Goal: Task Accomplishment & Management: Use online tool/utility

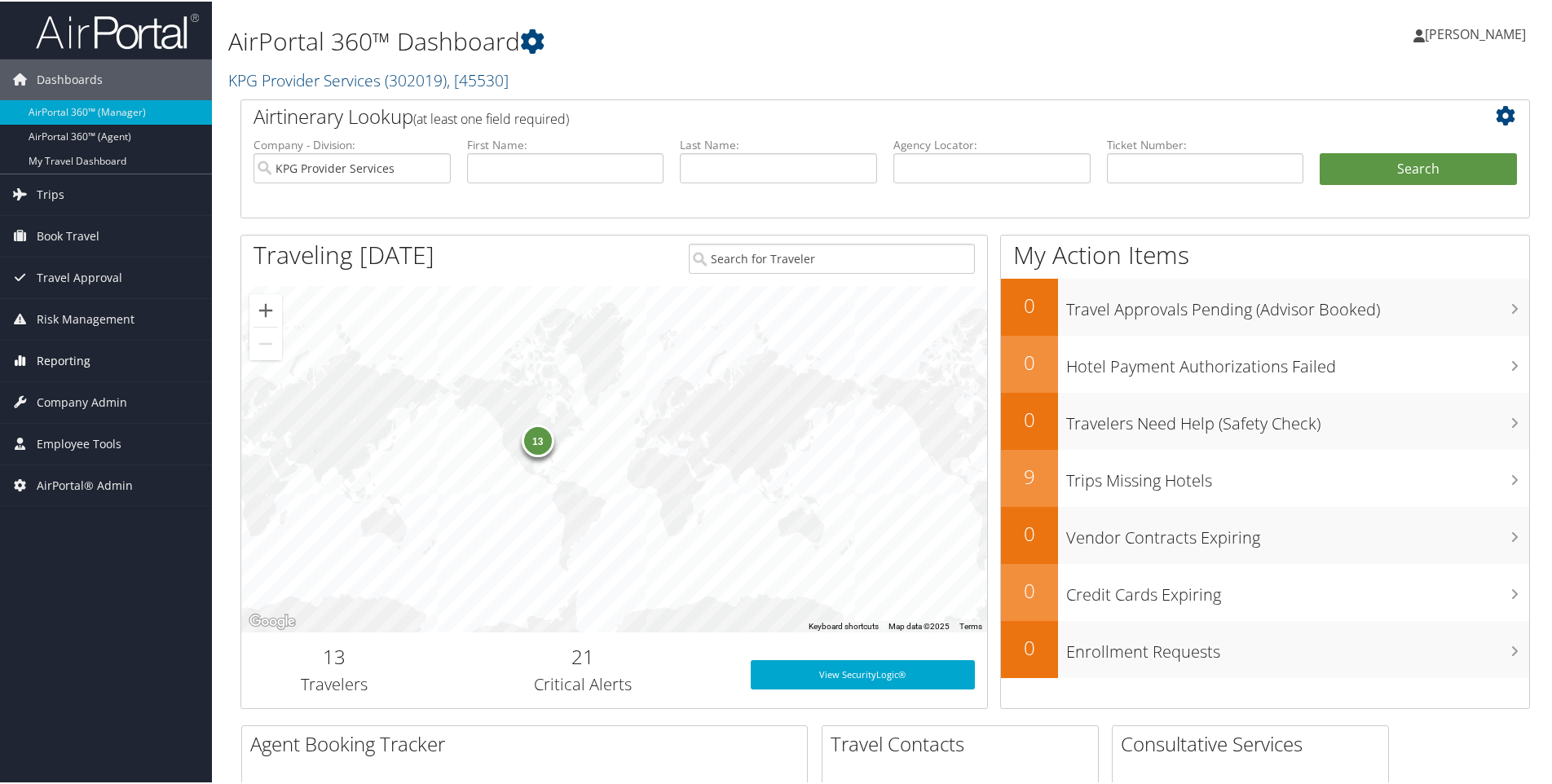
click at [86, 361] on span "Reporting" at bounding box center [63, 359] width 53 height 41
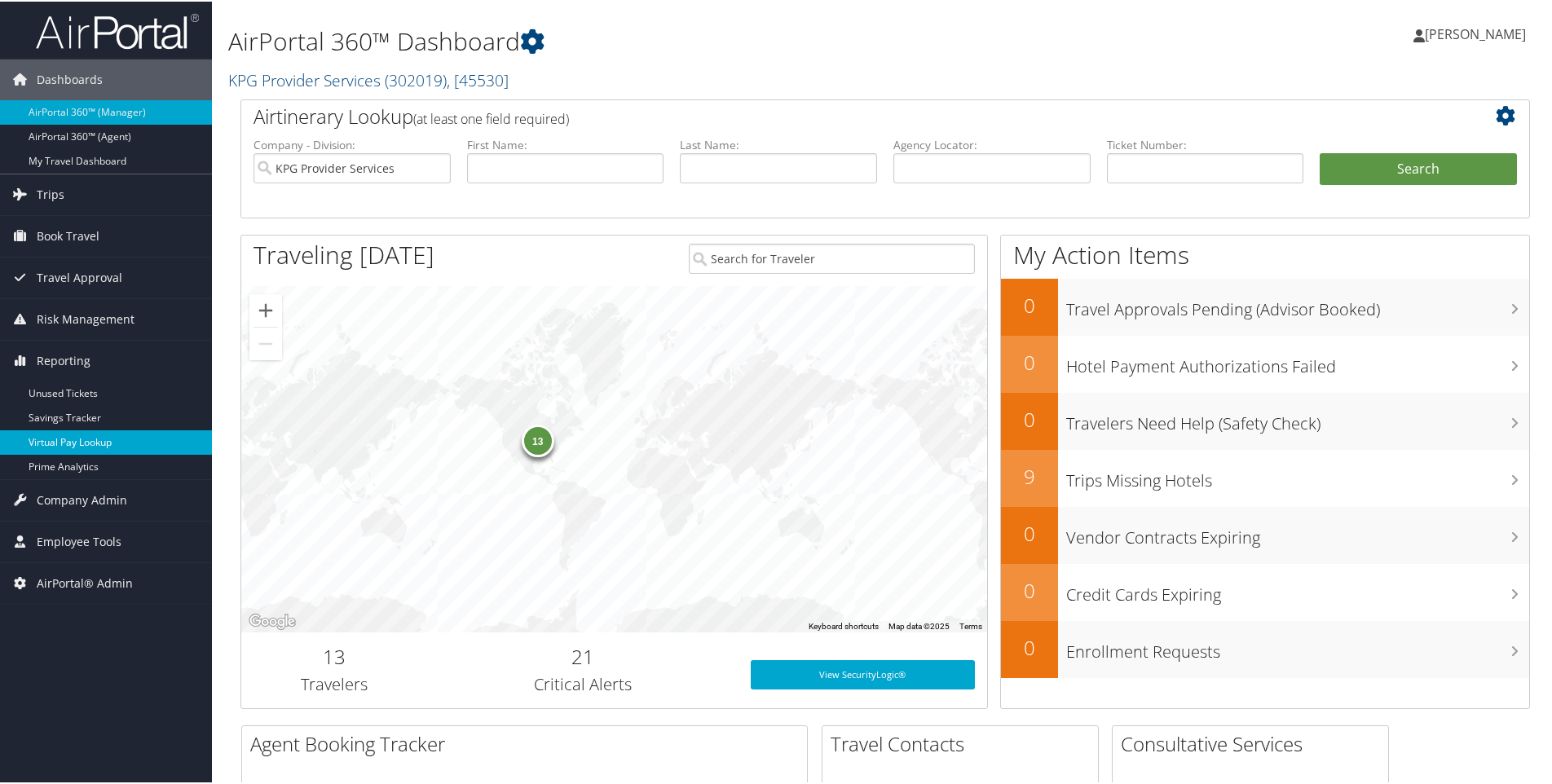
click at [90, 433] on link "Virtual Pay Lookup" at bounding box center [106, 440] width 212 height 24
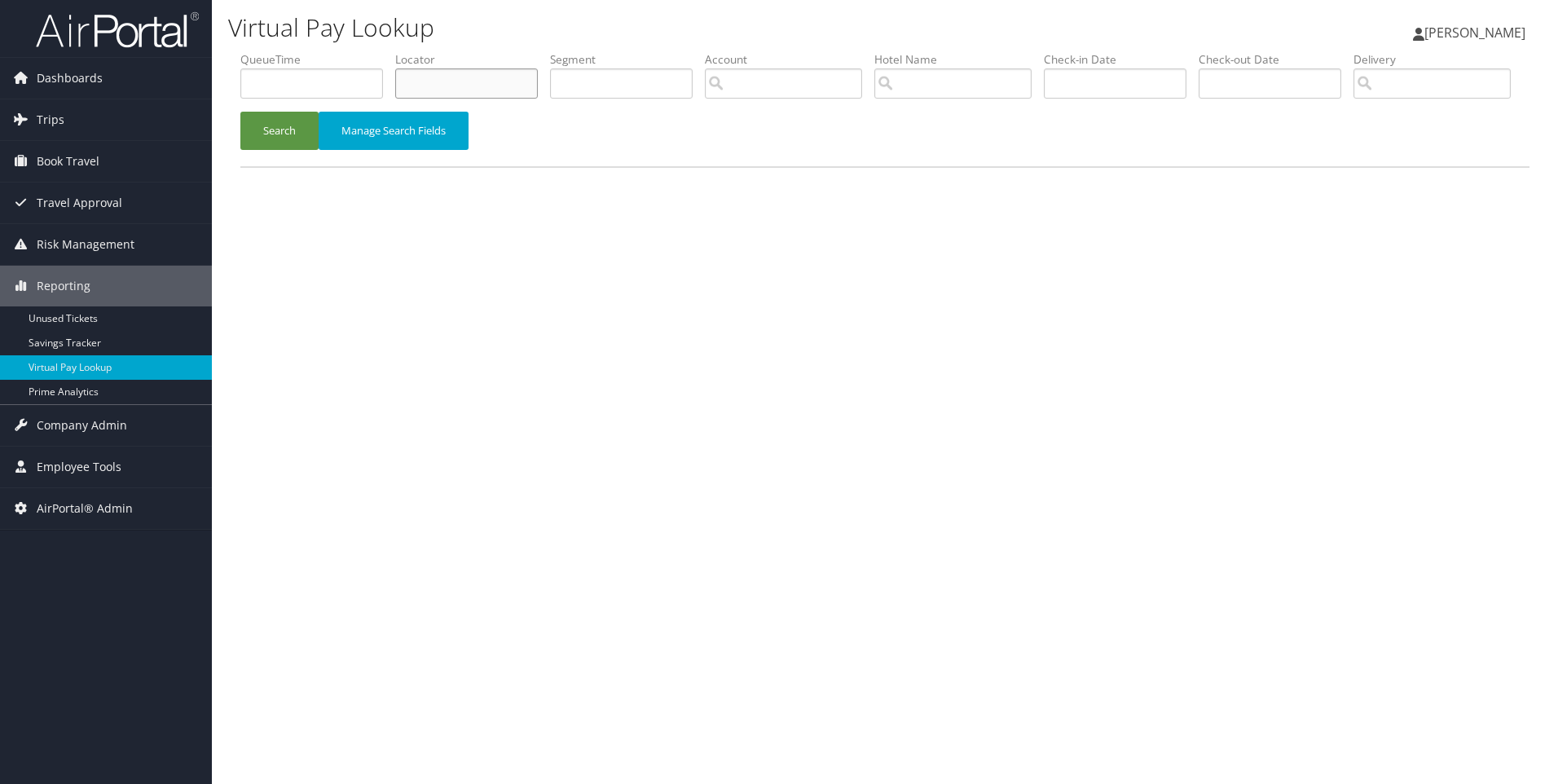
click at [465, 98] on input "text" at bounding box center [466, 83] width 143 height 30
paste input "DNB1N9"
click at [240, 112] on button "Search" at bounding box center [280, 131] width 78 height 38
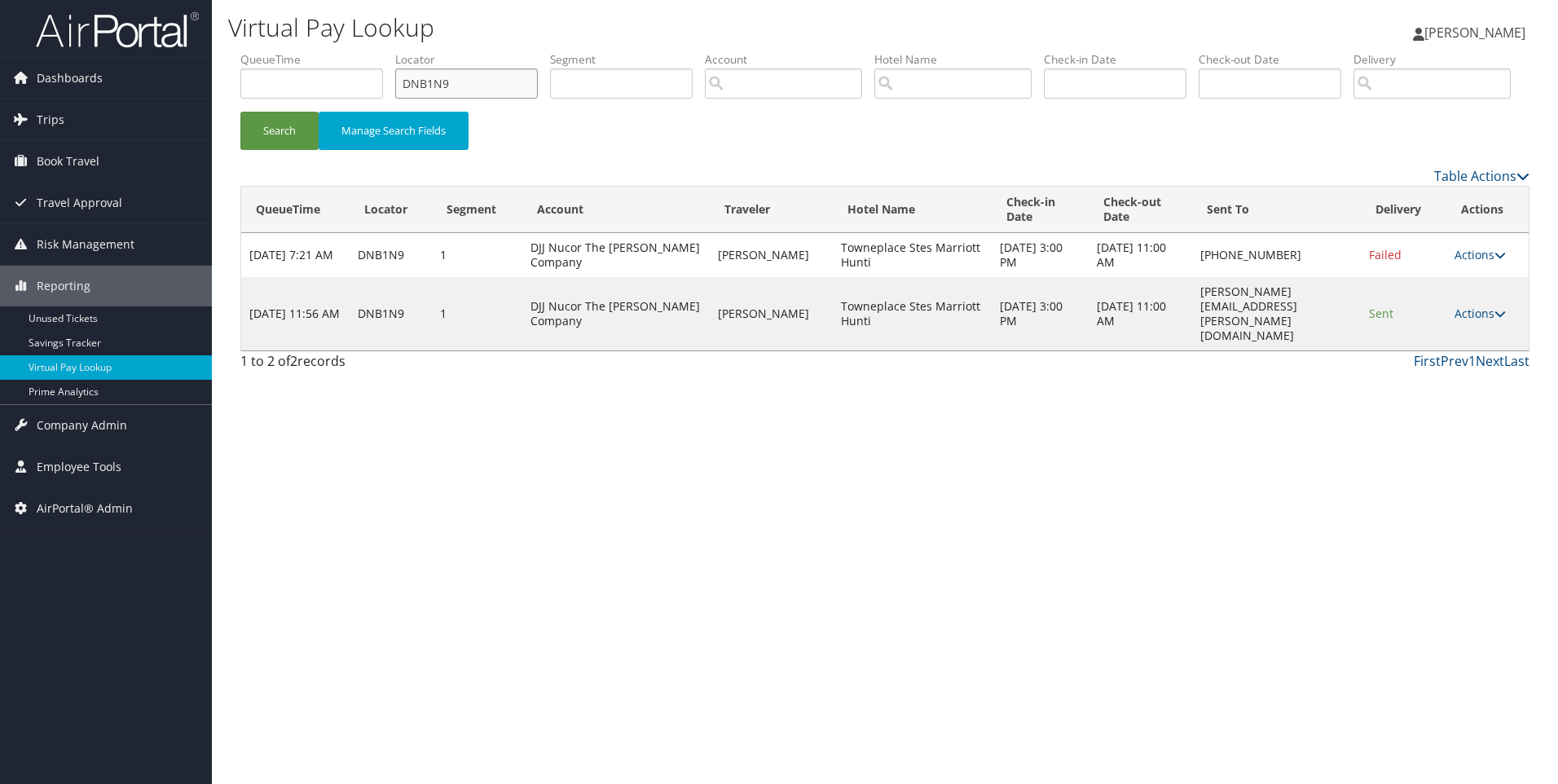
drag, startPoint x: 521, startPoint y: 92, endPoint x: 318, endPoint y: 92, distance: 203.0
click at [318, 51] on ul "QueueTime Locator DNB1N9 Segment Account Traveler Hotel Name Check-in Date Chec…" at bounding box center [885, 51] width 1289 height 0
paste input "DMWRDB"
type input "v"
paste input "DMWRDB"
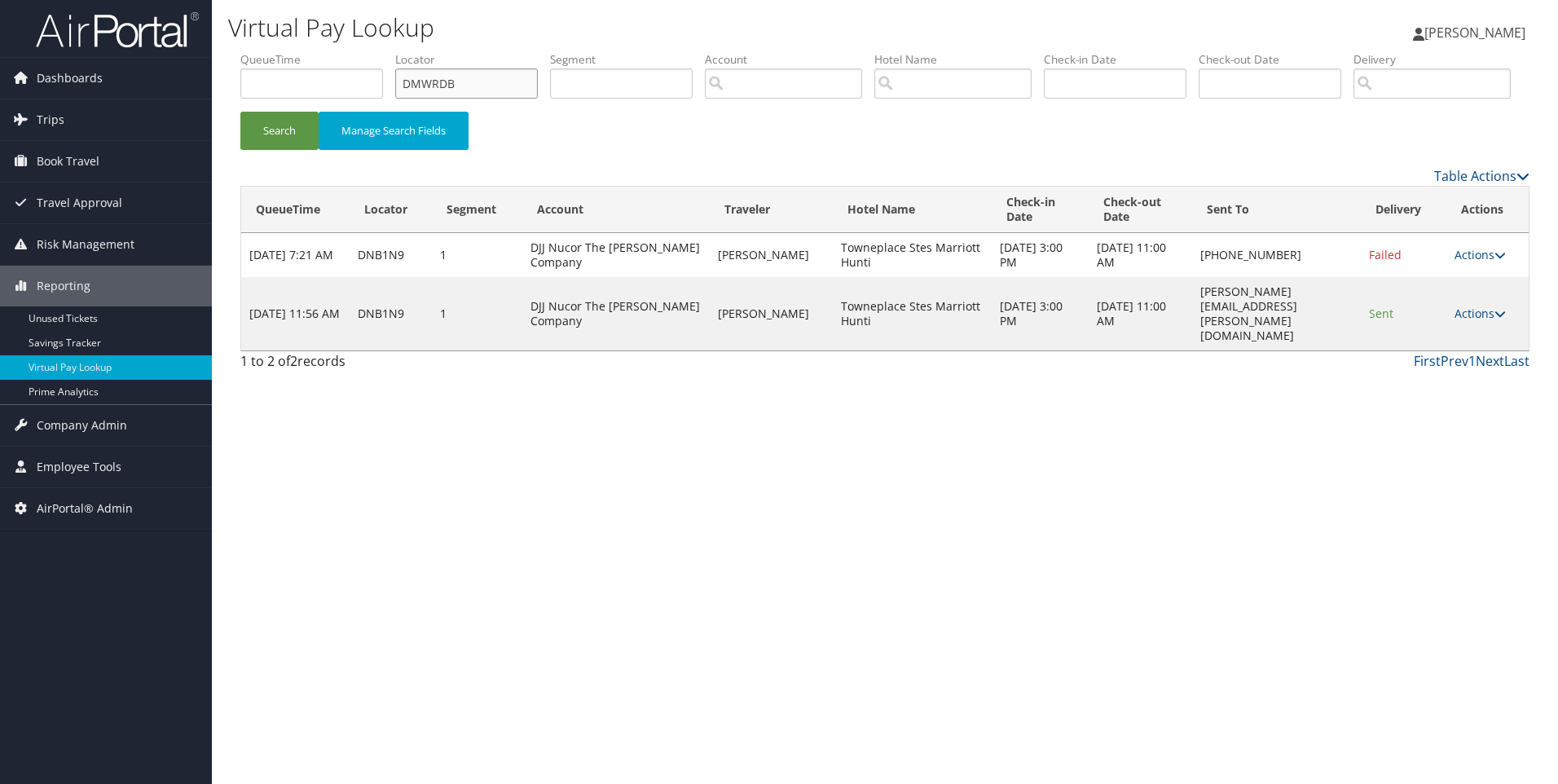
click at [240, 112] on button "Search" at bounding box center [280, 131] width 78 height 38
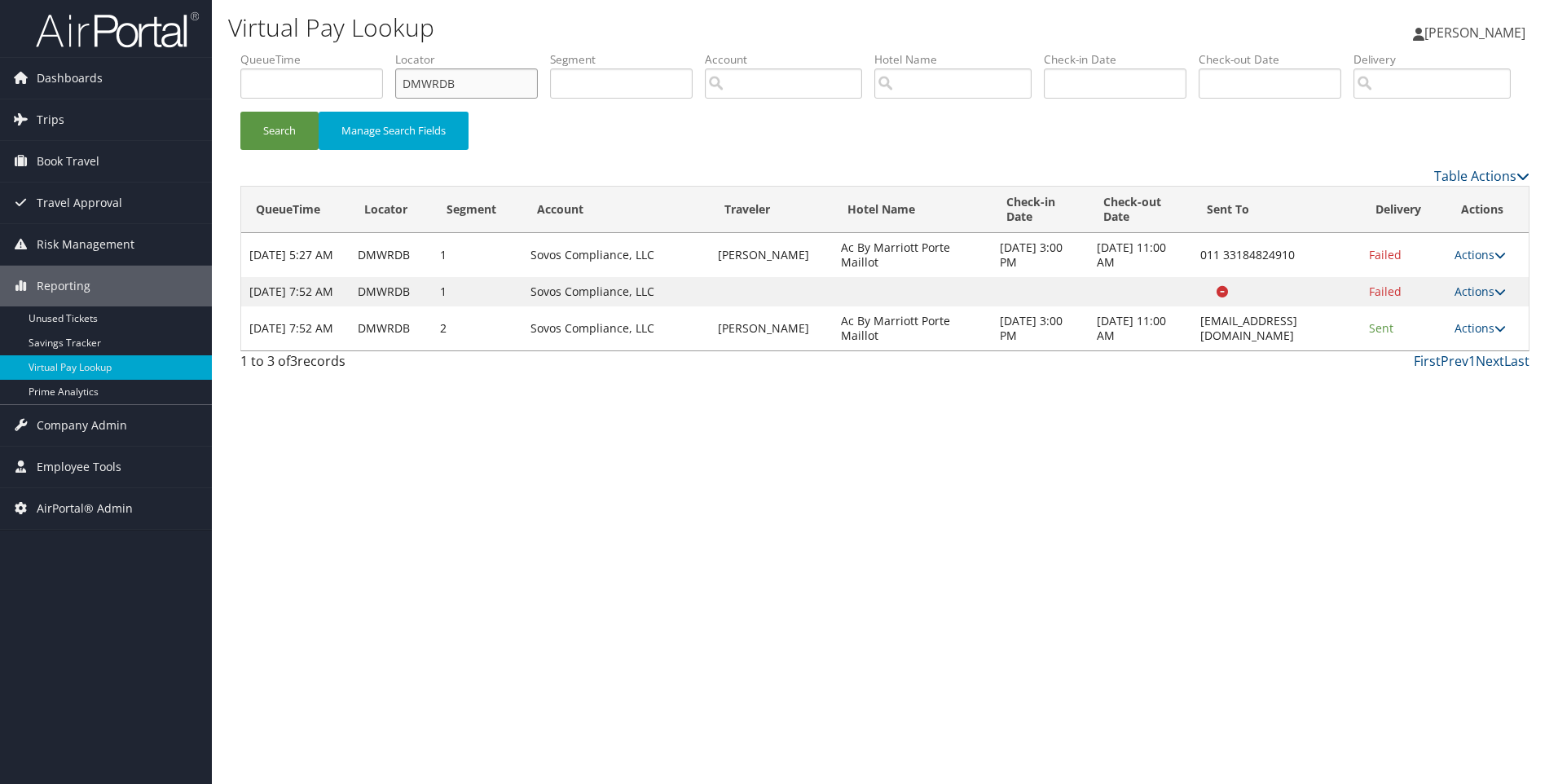
drag, startPoint x: 465, startPoint y: 86, endPoint x: 366, endPoint y: 78, distance: 99.3
click at [366, 51] on ul "QueueTime Locator DMWRDB Segment Account Traveler Hotel Name Check-in Date Chec…" at bounding box center [885, 51] width 1289 height 0
paste input "NC1BP"
type input "DNC1BP"
click at [240, 112] on button "Search" at bounding box center [280, 131] width 78 height 38
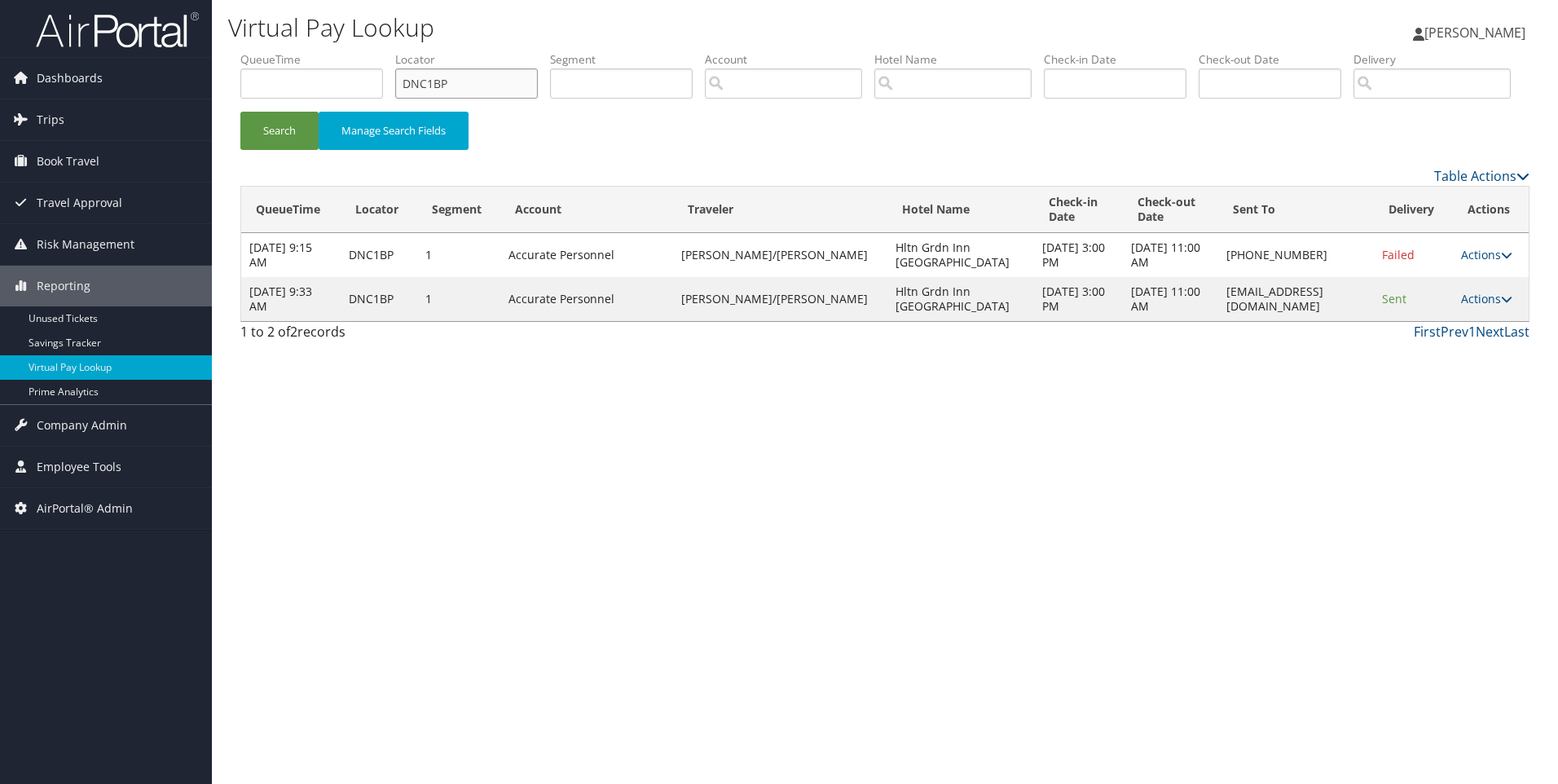
drag, startPoint x: 493, startPoint y: 92, endPoint x: 290, endPoint y: 89, distance: 203.0
click at [290, 51] on ul "QueueTime Locator DNC1BP Segment Account Traveler Hotel Name Check-in Date Chec…" at bounding box center [885, 51] width 1289 height 0
paste input "text"
click at [240, 112] on button "Search" at bounding box center [280, 131] width 78 height 38
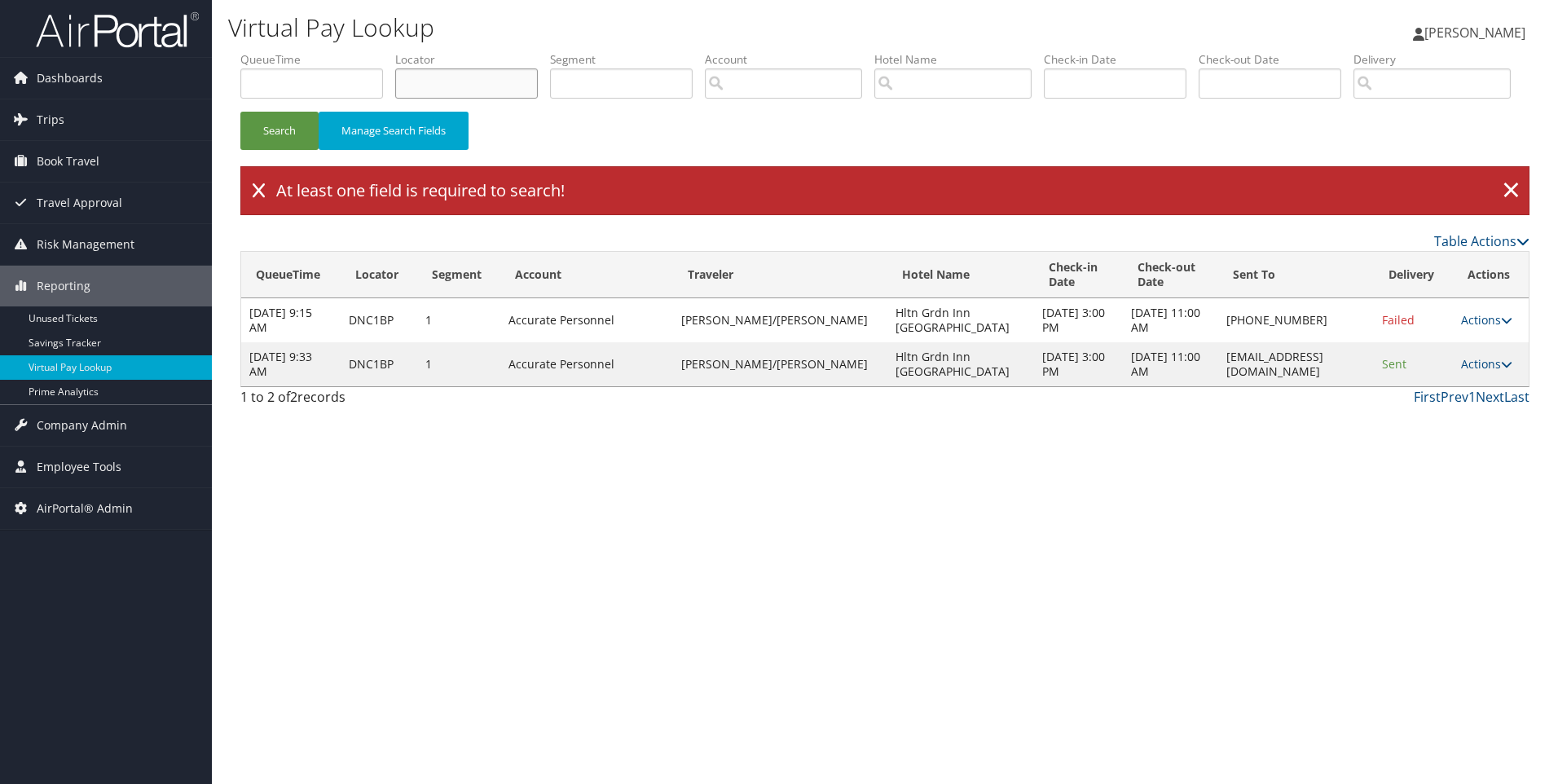
paste input "DMWYDS"
click at [240, 112] on button "Search" at bounding box center [280, 131] width 78 height 38
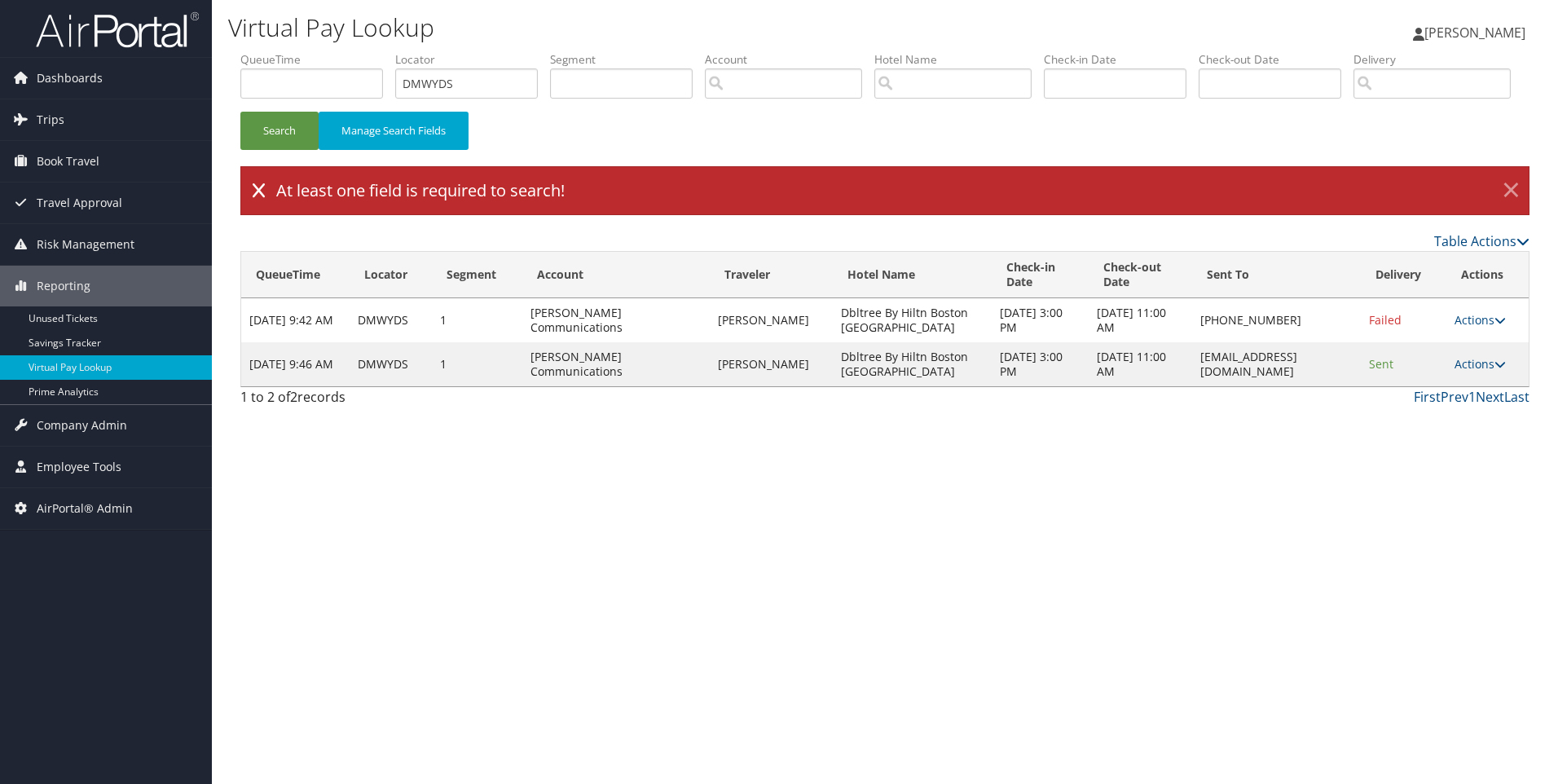
click at [1515, 207] on link "×" at bounding box center [1511, 190] width 28 height 33
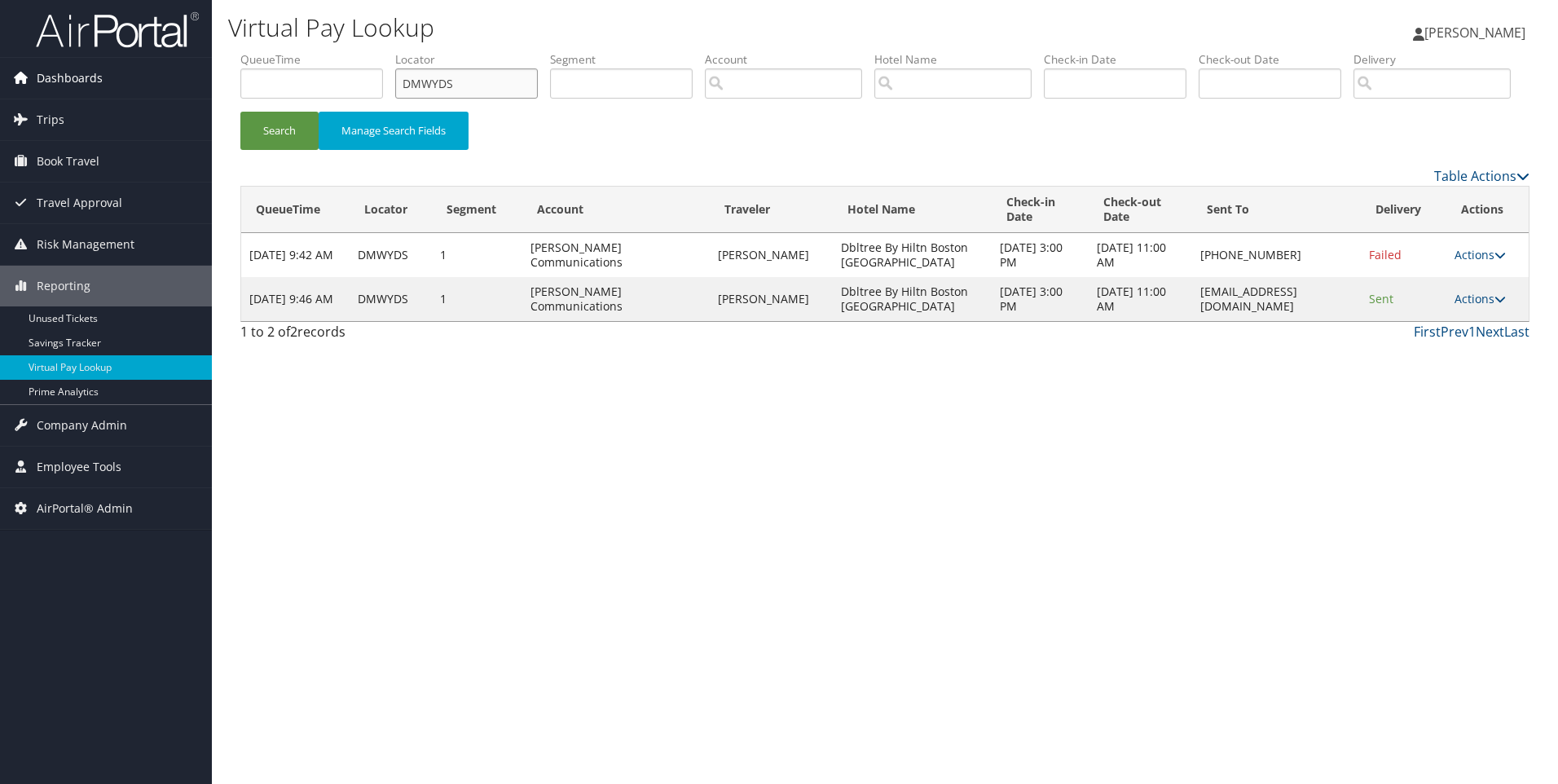
drag, startPoint x: 490, startPoint y: 87, endPoint x: 210, endPoint y: 72, distance: 280.4
click at [210, 72] on div "Dashboards AirPortal 360™ (Manager) AirPortal 360™ (Agent) My Travel Dashboard …" at bounding box center [779, 392] width 1558 height 784
paste input "G8LRL"
click at [240, 112] on button "Search" at bounding box center [280, 131] width 78 height 38
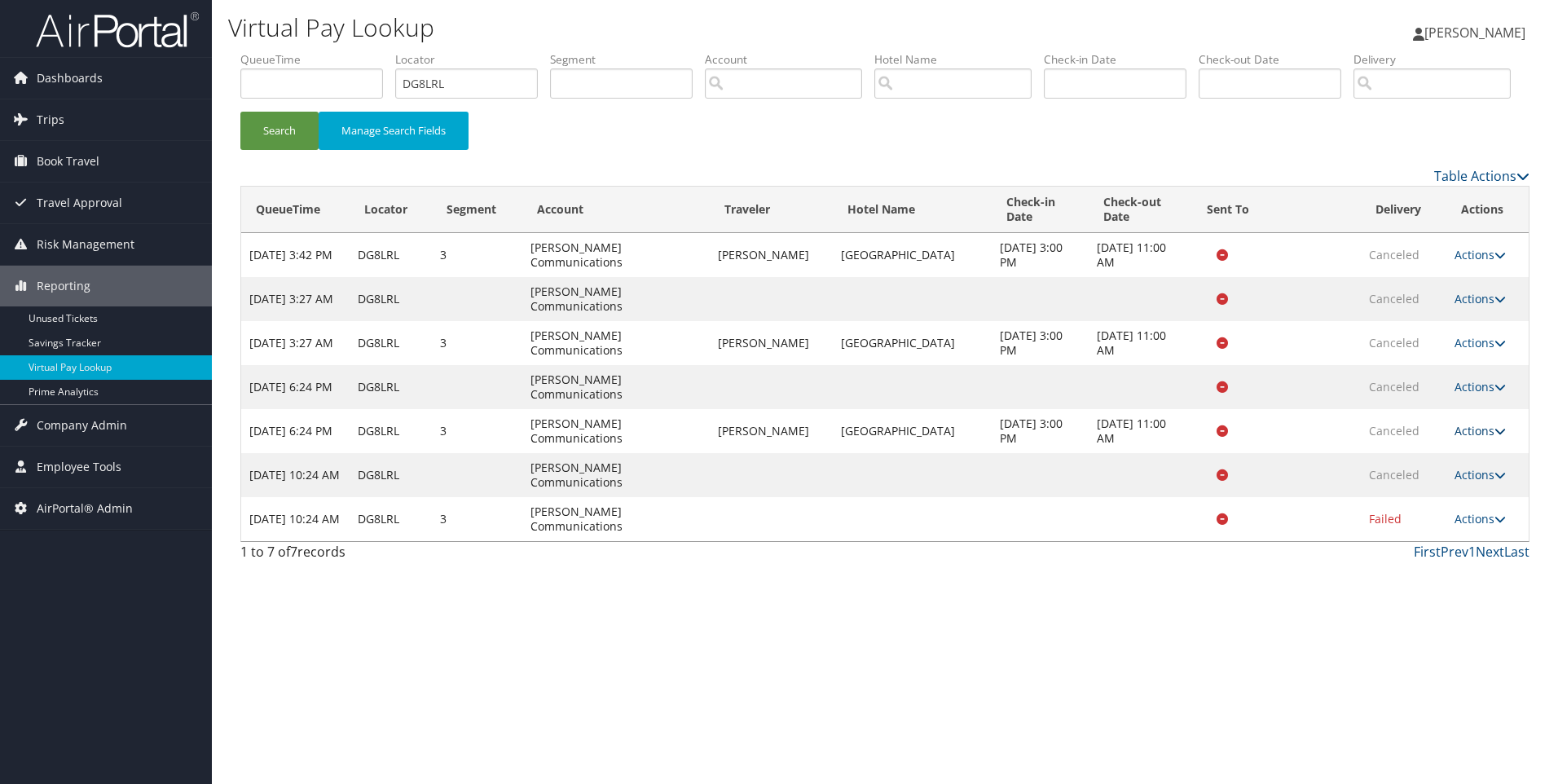
click at [1457, 438] on link "Actions" at bounding box center [1480, 431] width 51 height 16
click at [1433, 496] on link "View Itinerary" at bounding box center [1449, 482] width 103 height 28
drag, startPoint x: 488, startPoint y: 85, endPoint x: 166, endPoint y: 96, distance: 322.2
click at [166, 96] on div "Dashboards AirPortal 360™ (Manager) AirPortal 360™ (Agent) My Travel Dashboard …" at bounding box center [779, 392] width 1558 height 784
paste input "NDMSR"
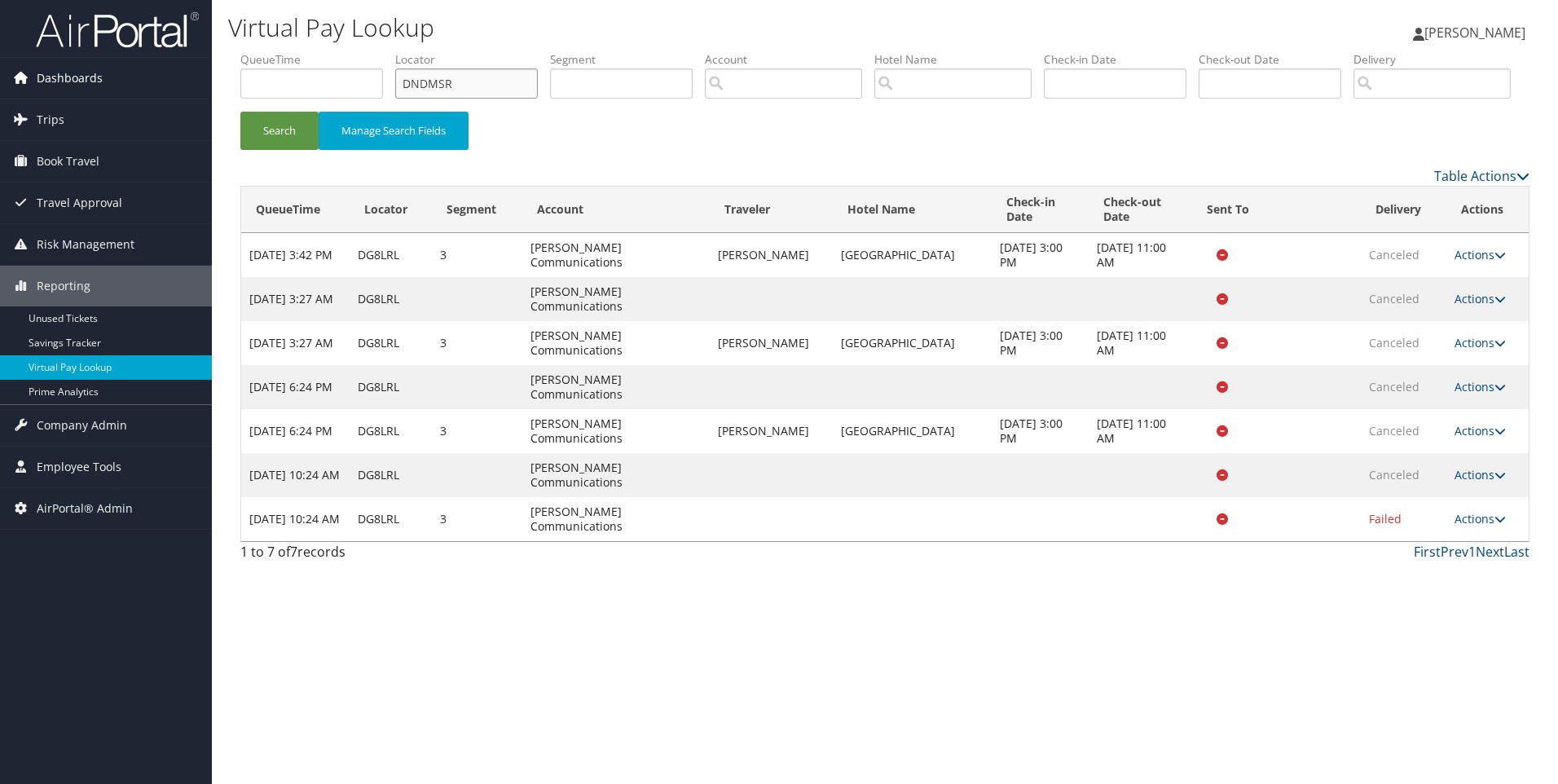
click at [240, 112] on button "Search" at bounding box center [280, 131] width 78 height 38
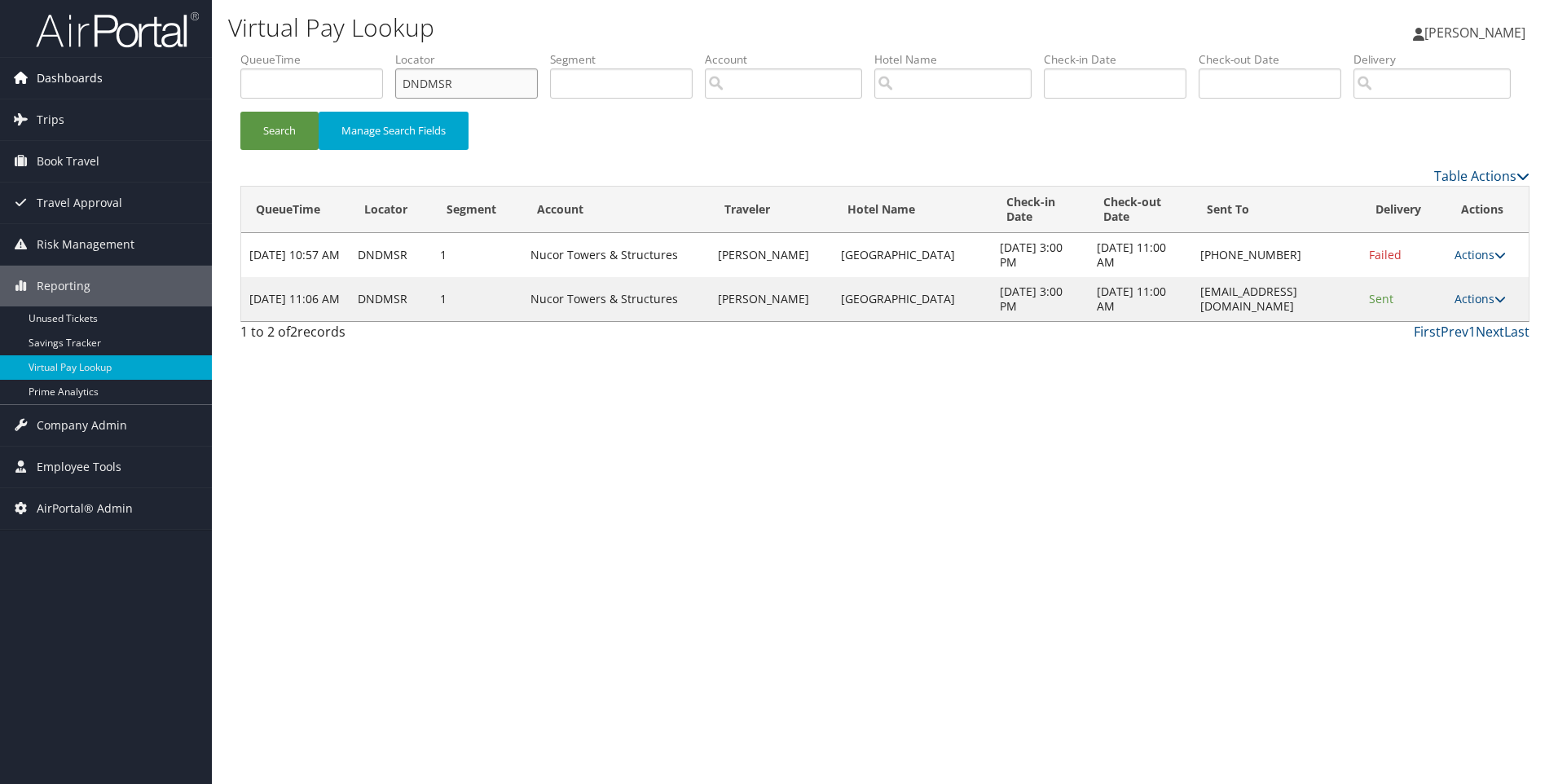
click at [240, 112] on button "Search" at bounding box center [280, 131] width 78 height 38
drag, startPoint x: 488, startPoint y: 83, endPoint x: 344, endPoint y: 77, distance: 144.1
click at [344, 51] on ul "QueueTime Locator DNDMSR Segment Account Traveler Hotel Name Check-in Date Chec…" at bounding box center [885, 51] width 1289 height 0
paste input "0XW5"
click at [240, 112] on button "Search" at bounding box center [280, 131] width 78 height 38
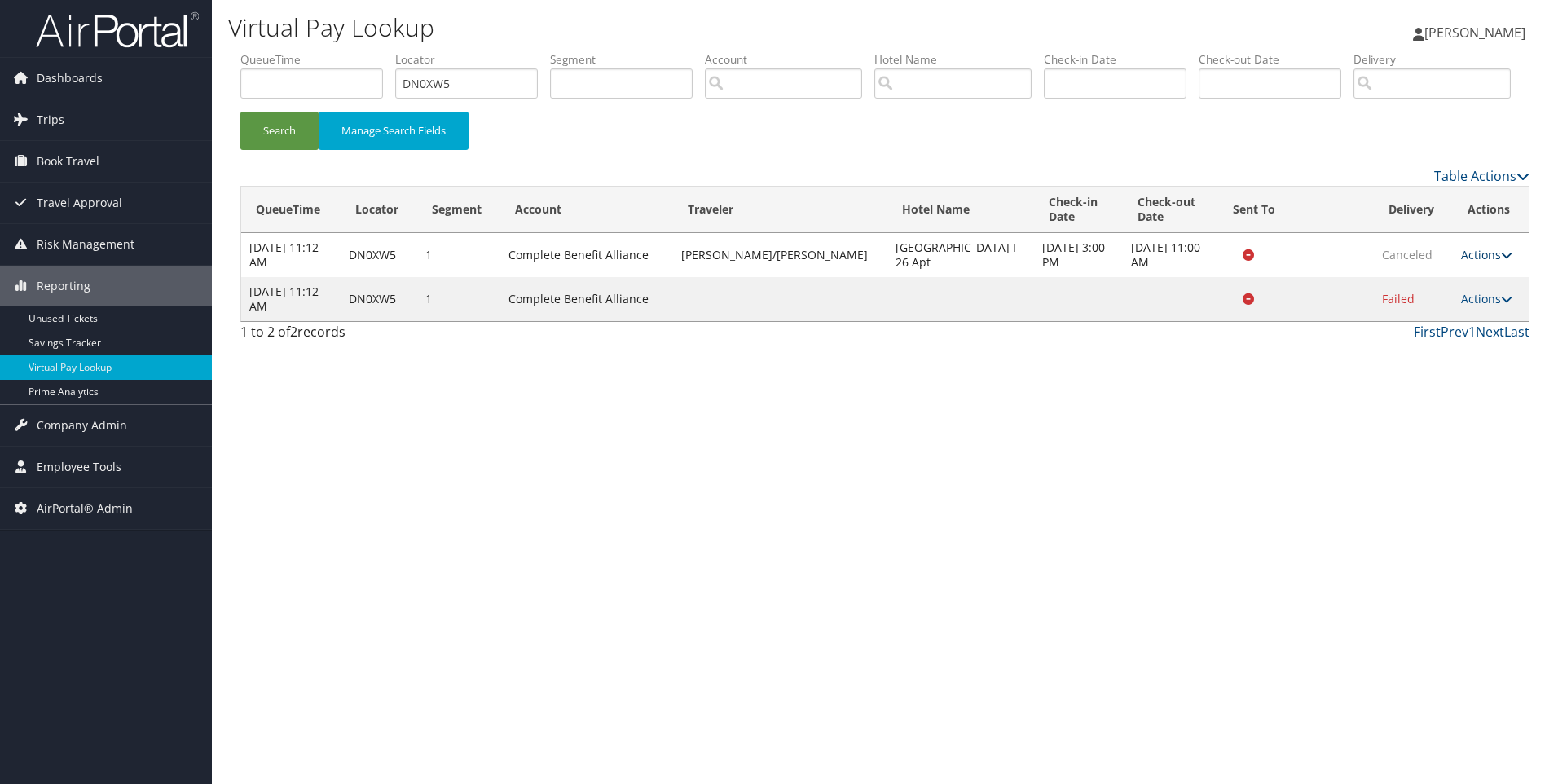
click at [1468, 262] on link "Actions" at bounding box center [1486, 255] width 51 height 16
click at [1430, 321] on link "View Itinerary" at bounding box center [1452, 306] width 103 height 28
drag, startPoint x: 394, startPoint y: 82, endPoint x: 278, endPoint y: 85, distance: 116.0
click at [278, 51] on ul "QueueTime Locator DN0XW5 Segment Account Traveler Hotel Name Check-in Date Chec…" at bounding box center [885, 51] width 1289 height 0
paste input "MJNDC"
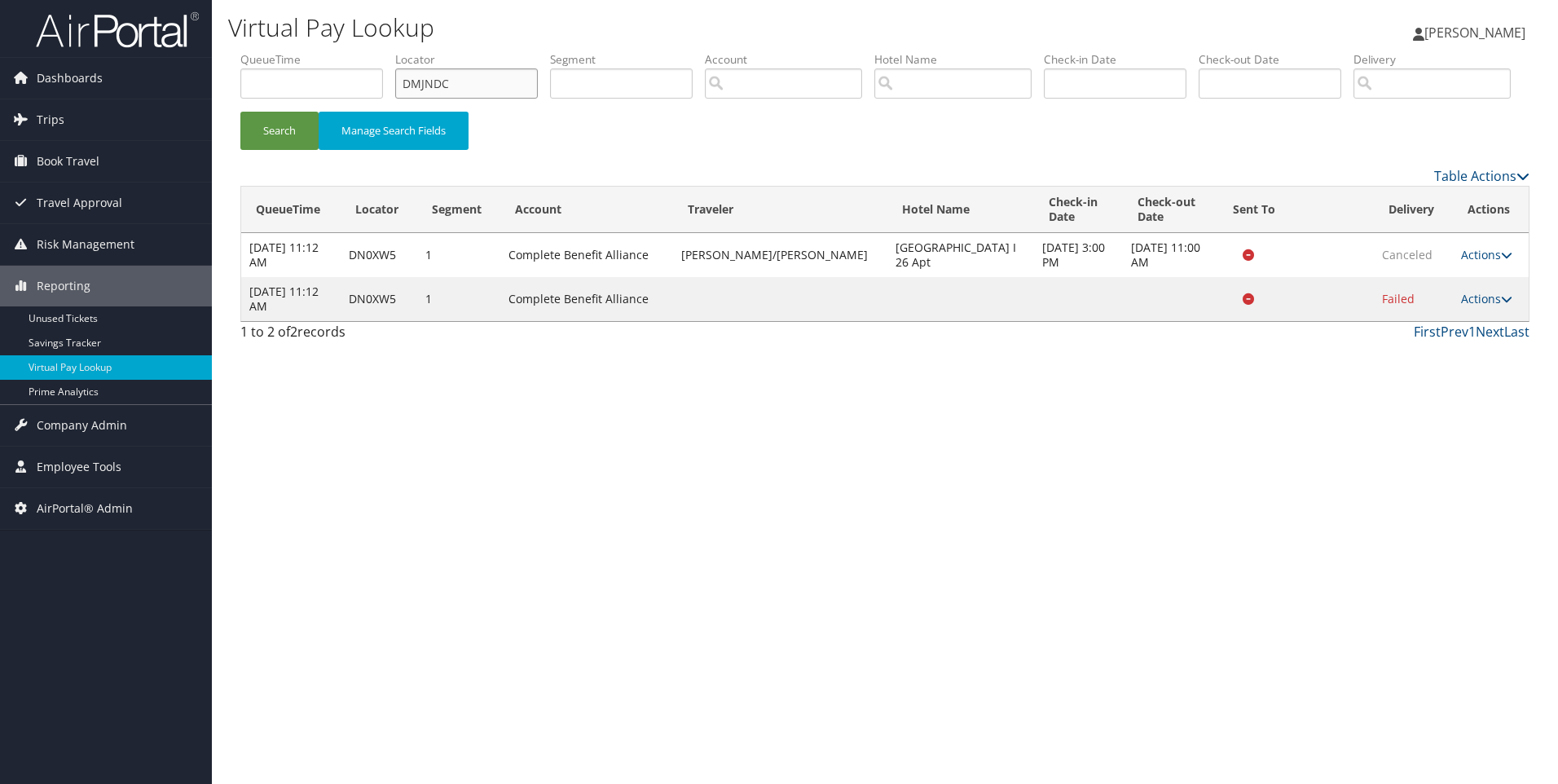
click at [240, 112] on button "Search" at bounding box center [280, 131] width 78 height 38
drag, startPoint x: 484, startPoint y: 78, endPoint x: 333, endPoint y: 83, distance: 151.1
click at [333, 51] on ul "QueueTime Locator DMJNDC Segment Account Traveler Hotel Name Check-in Date Chec…" at bounding box center [885, 51] width 1289 height 0
paste input "L908G"
click at [240, 112] on button "Search" at bounding box center [280, 131] width 78 height 38
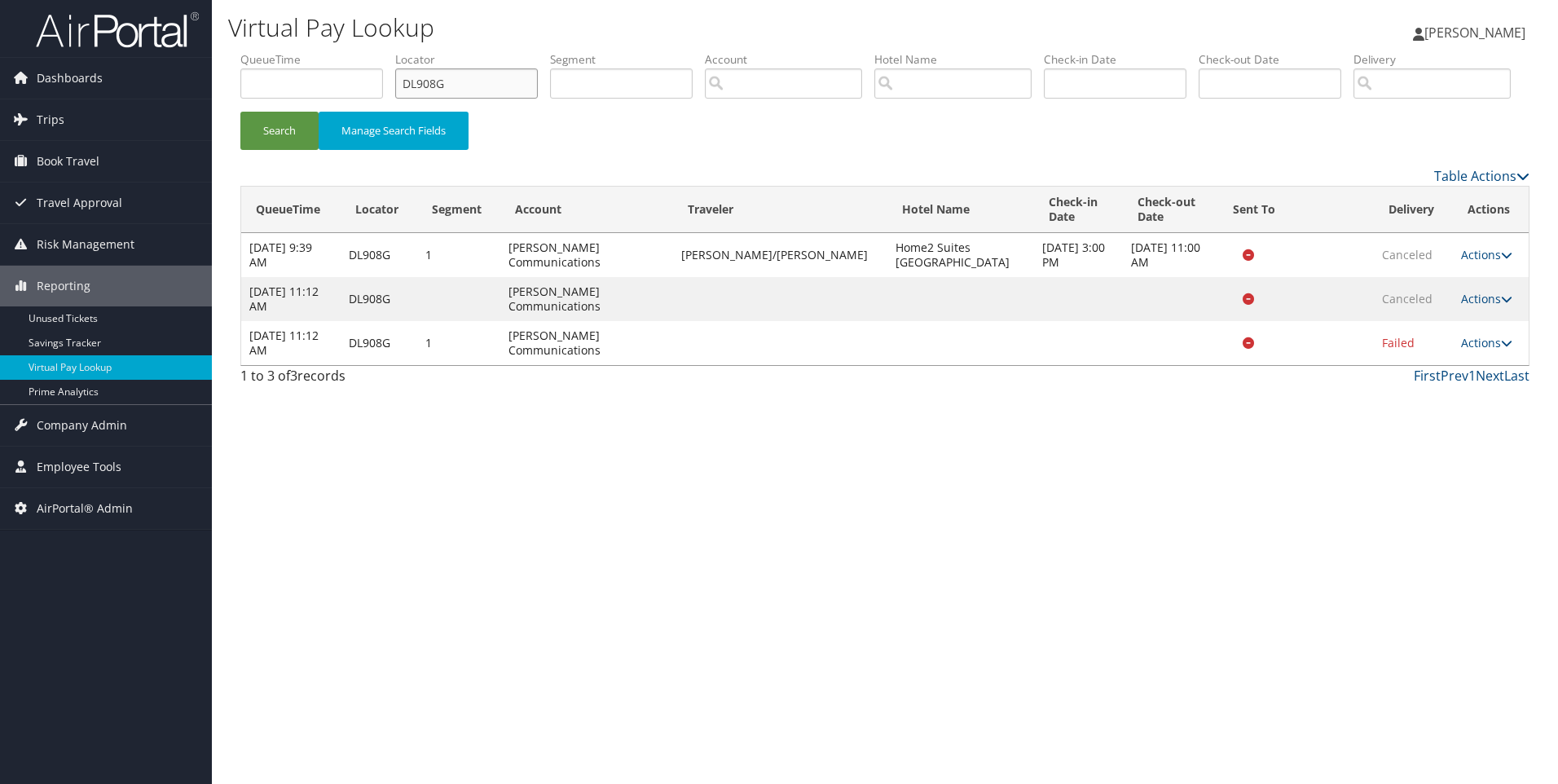
drag, startPoint x: 498, startPoint y: 79, endPoint x: 323, endPoint y: 63, distance: 175.7
click at [323, 51] on ul "QueueTime Locator DL908G Segment Account Traveler Hotel Name Check-in Date Chec…" at bounding box center [885, 51] width 1289 height 0
paste input "NFY0C"
click at [240, 112] on button "Search" at bounding box center [280, 131] width 78 height 38
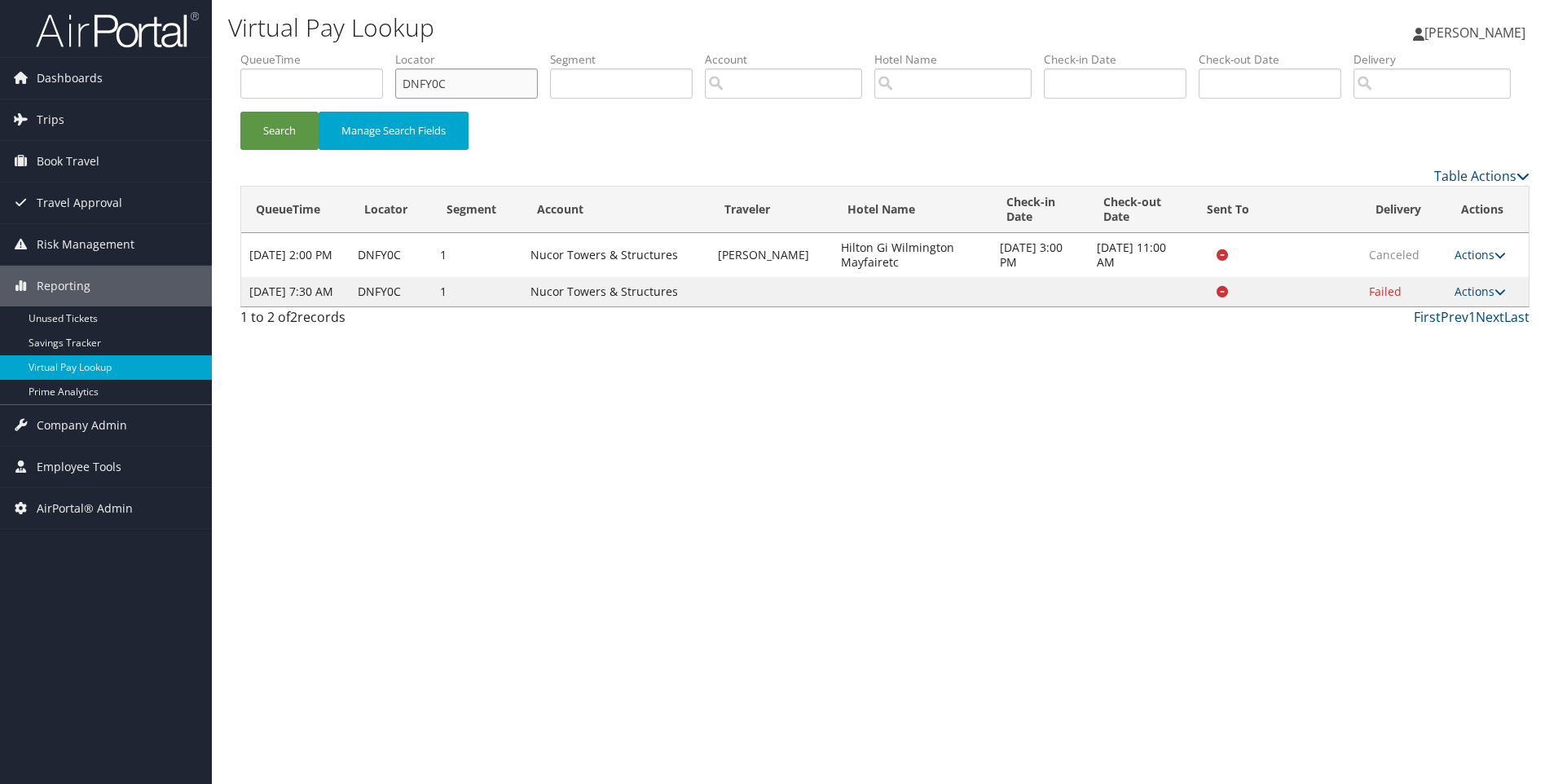
drag, startPoint x: 528, startPoint y: 89, endPoint x: 301, endPoint y: 104, distance: 227.5
click at [301, 51] on ul "QueueTime Locator DNFY0C Segment Account Traveler Hotel Name Check-in Date Chec…" at bounding box center [885, 51] width 1289 height 0
paste input "GVS16"
type input "DGVS16"
click at [240, 112] on button "Search" at bounding box center [280, 131] width 78 height 38
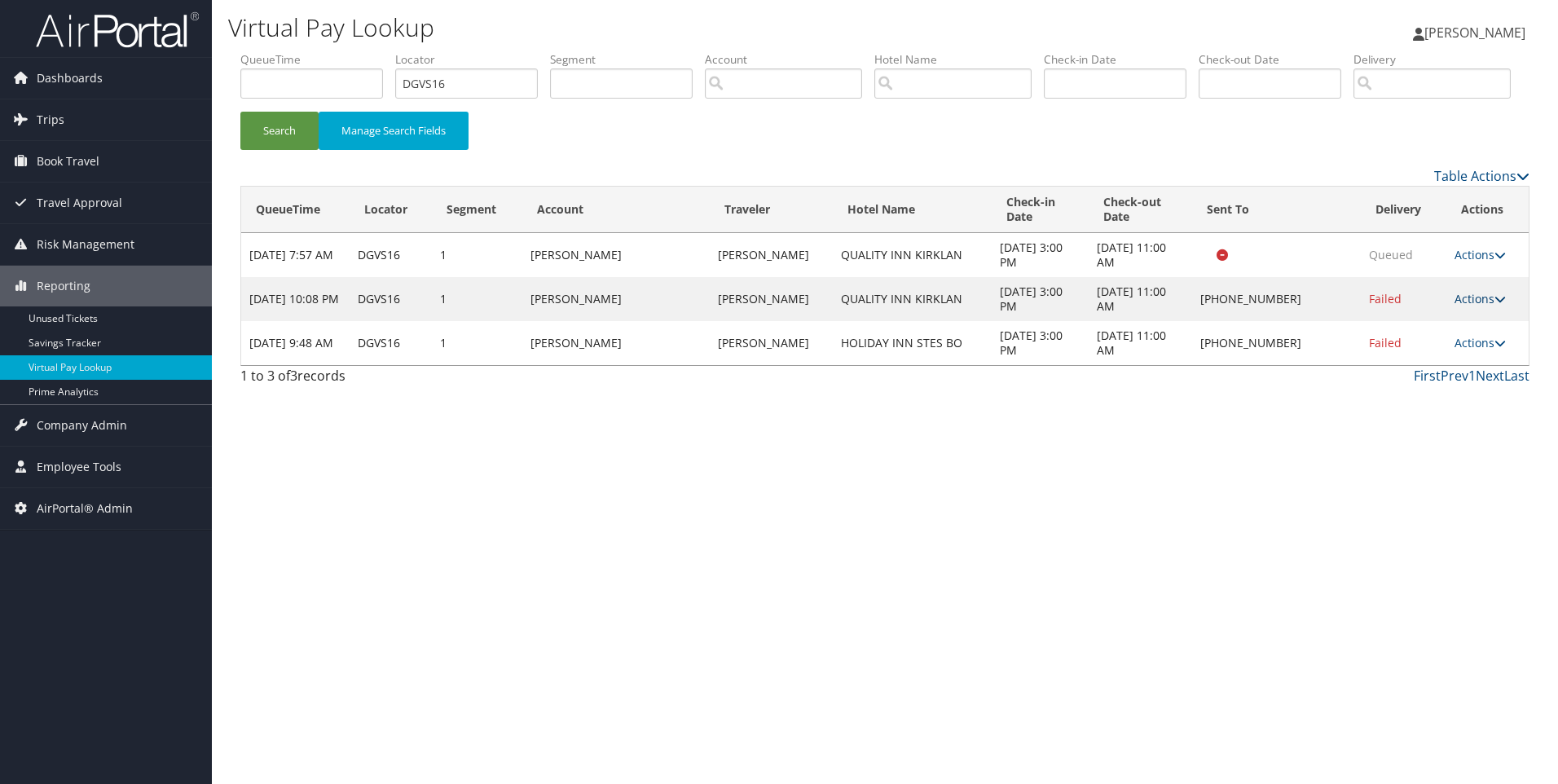
click at [1470, 306] on link "Actions" at bounding box center [1480, 298] width 51 height 16
click at [1456, 420] on link "View Itinerary" at bounding box center [1432, 405] width 139 height 28
click at [1475, 306] on link "Actions" at bounding box center [1480, 298] width 51 height 16
click at [1454, 336] on link "Resend" at bounding box center [1432, 322] width 139 height 28
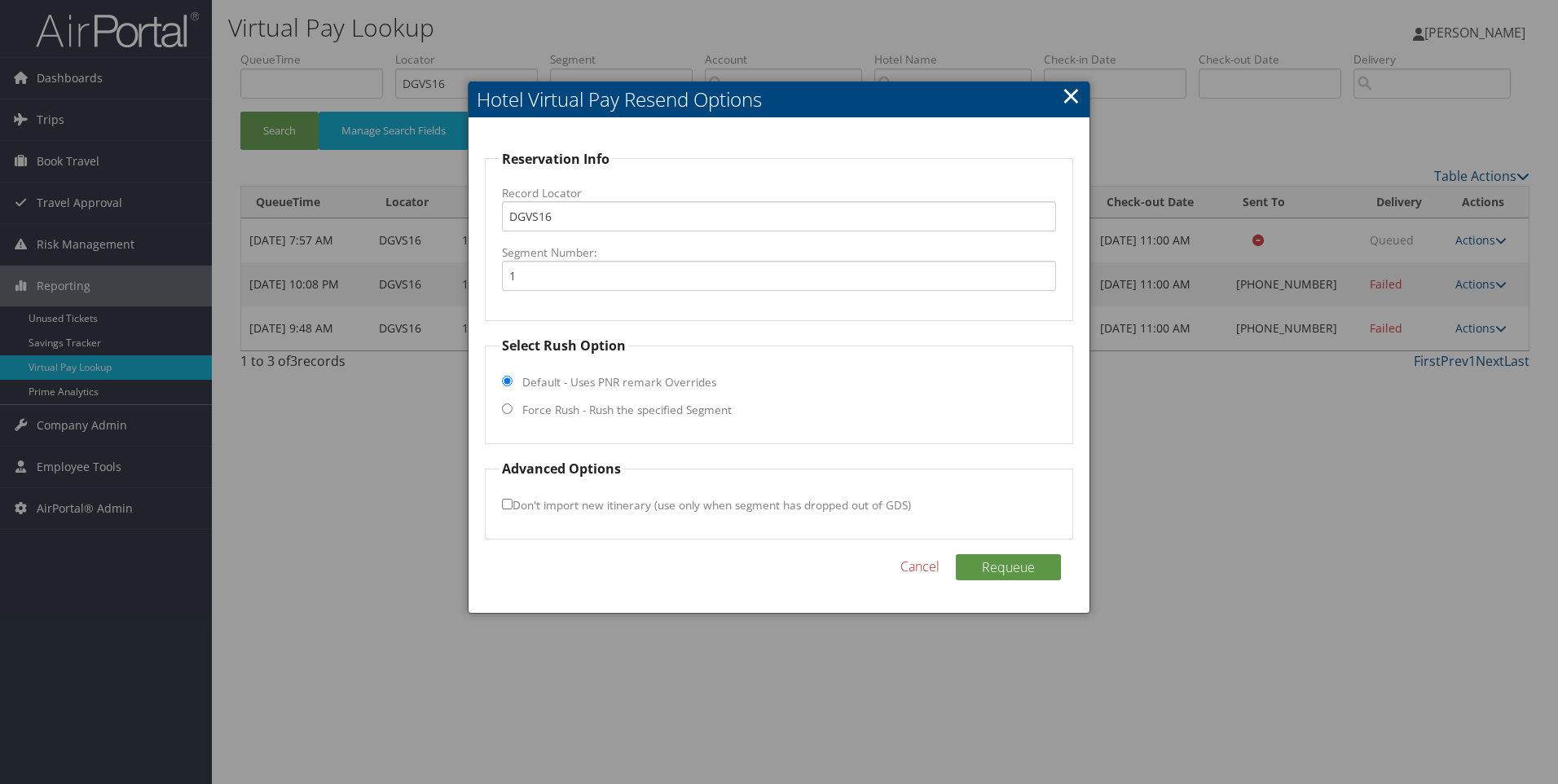
click at [698, 412] on label "Force Rush - Rush the specified Segment" at bounding box center [627, 410] width 210 height 17
click at [513, 412] on input "Force Rush - Rush the specified Segment" at bounding box center [507, 408] width 11 height 11
radio input "true"
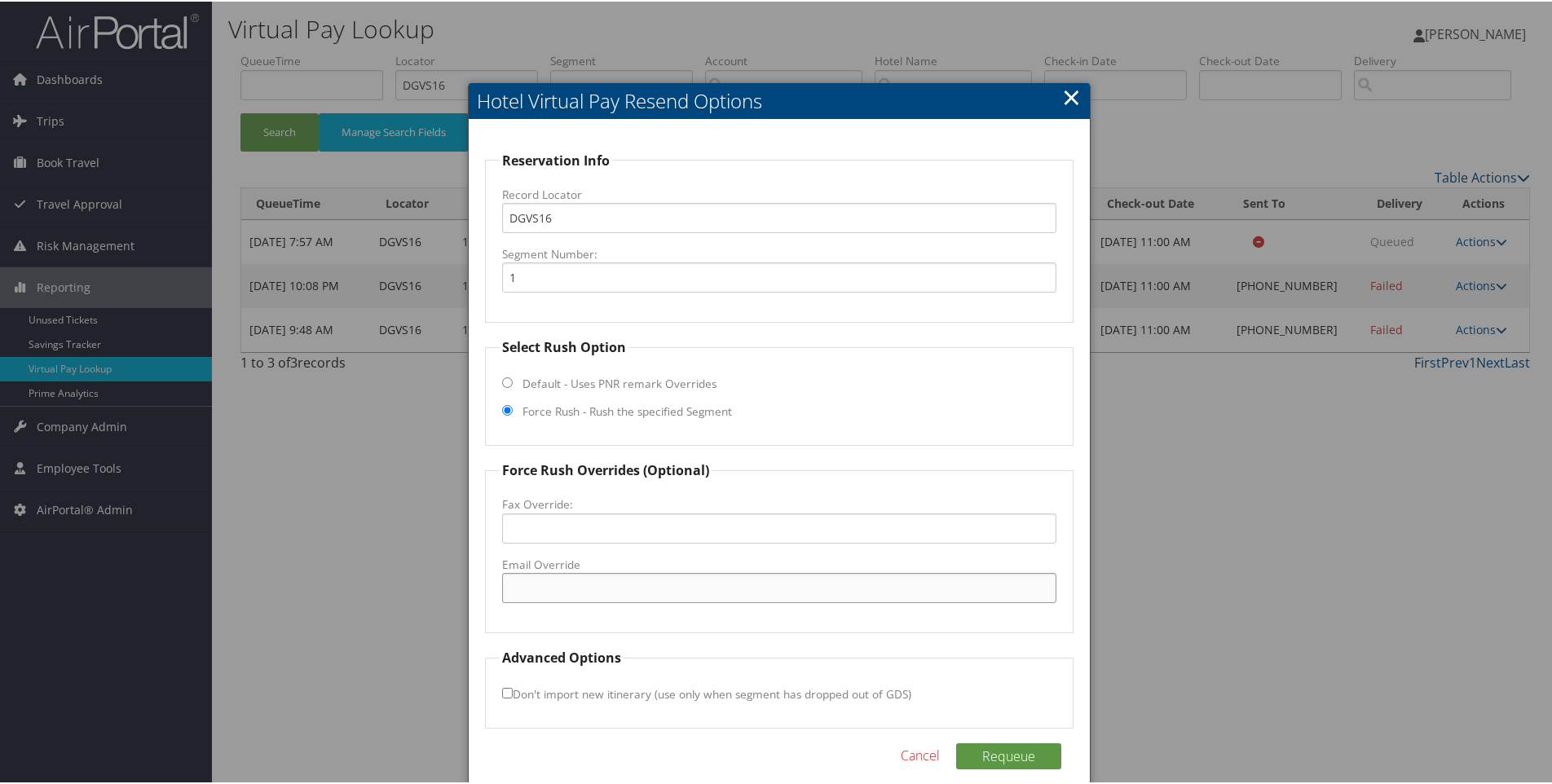
click at [577, 576] on input "Email Override" at bounding box center [779, 586] width 555 height 30
paste input "WA160@stayatchoice.com"
type input "WA160@stayatchoice.com"
click at [1001, 758] on button "Requeue" at bounding box center [1009, 754] width 105 height 26
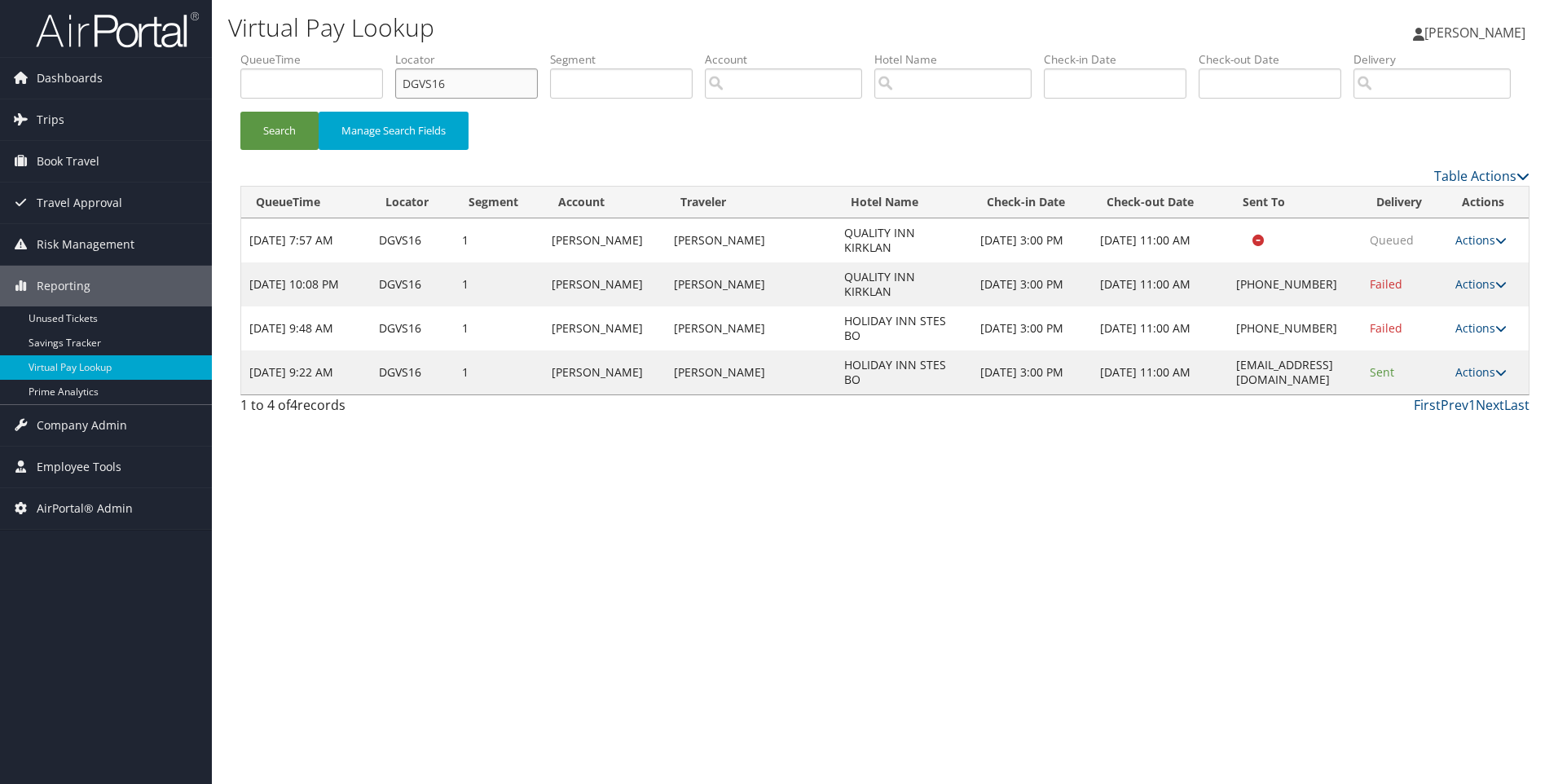
drag, startPoint x: 516, startPoint y: 88, endPoint x: 251, endPoint y: 106, distance: 265.6
click at [251, 51] on ul "QueueTime Locator DGVS16 Segment Account Traveler Hotel Name Check-in Date Chec…" at bounding box center [885, 51] width 1289 height 0
paste input "JFNDQ"
type input "DJFNDQ"
click at [240, 112] on button "Search" at bounding box center [280, 131] width 78 height 38
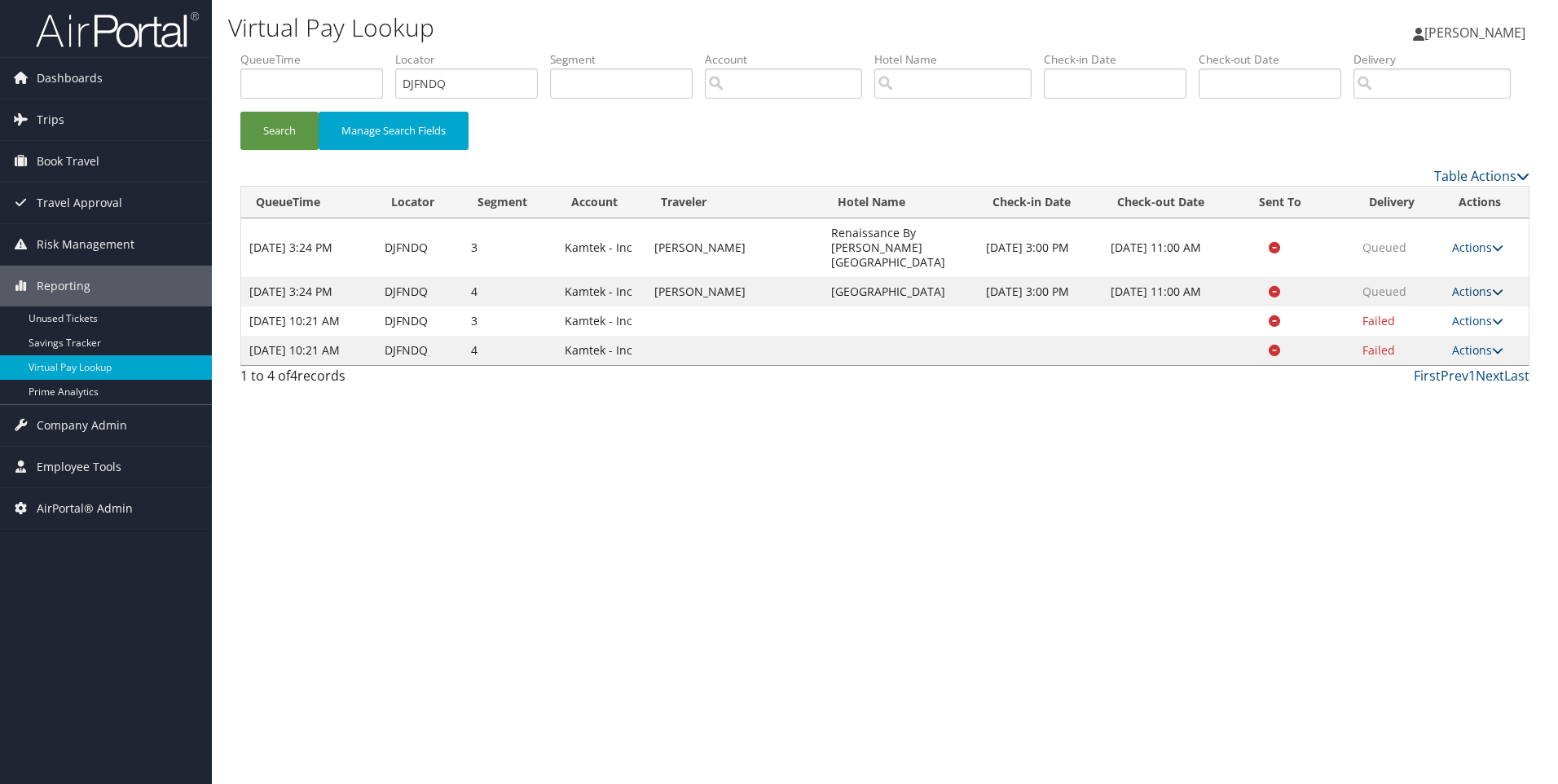
click at [1470, 299] on link "Actions" at bounding box center [1477, 291] width 51 height 16
click at [1444, 377] on link "View Itinerary" at bounding box center [1448, 363] width 103 height 28
click at [1472, 255] on link "Actions" at bounding box center [1477, 247] width 51 height 16
click at [1458, 278] on link "Resend" at bounding box center [1448, 264] width 103 height 28
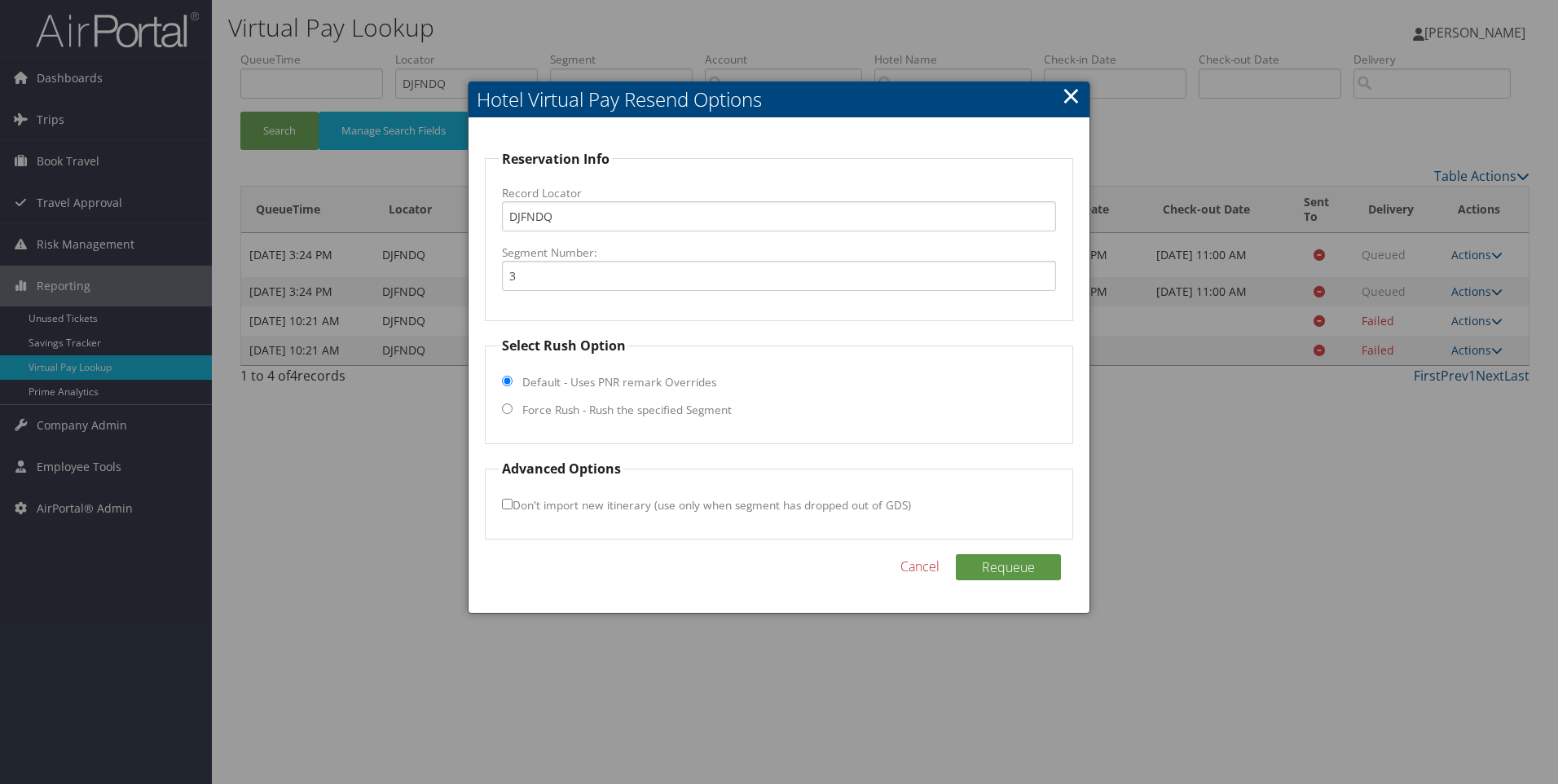
click at [559, 406] on label "Force Rush - Rush the specified Segment" at bounding box center [627, 410] width 210 height 17
click at [513, 406] on input "Force Rush - Rush the specified Segment" at bounding box center [507, 408] width 11 height 11
radio input "true"
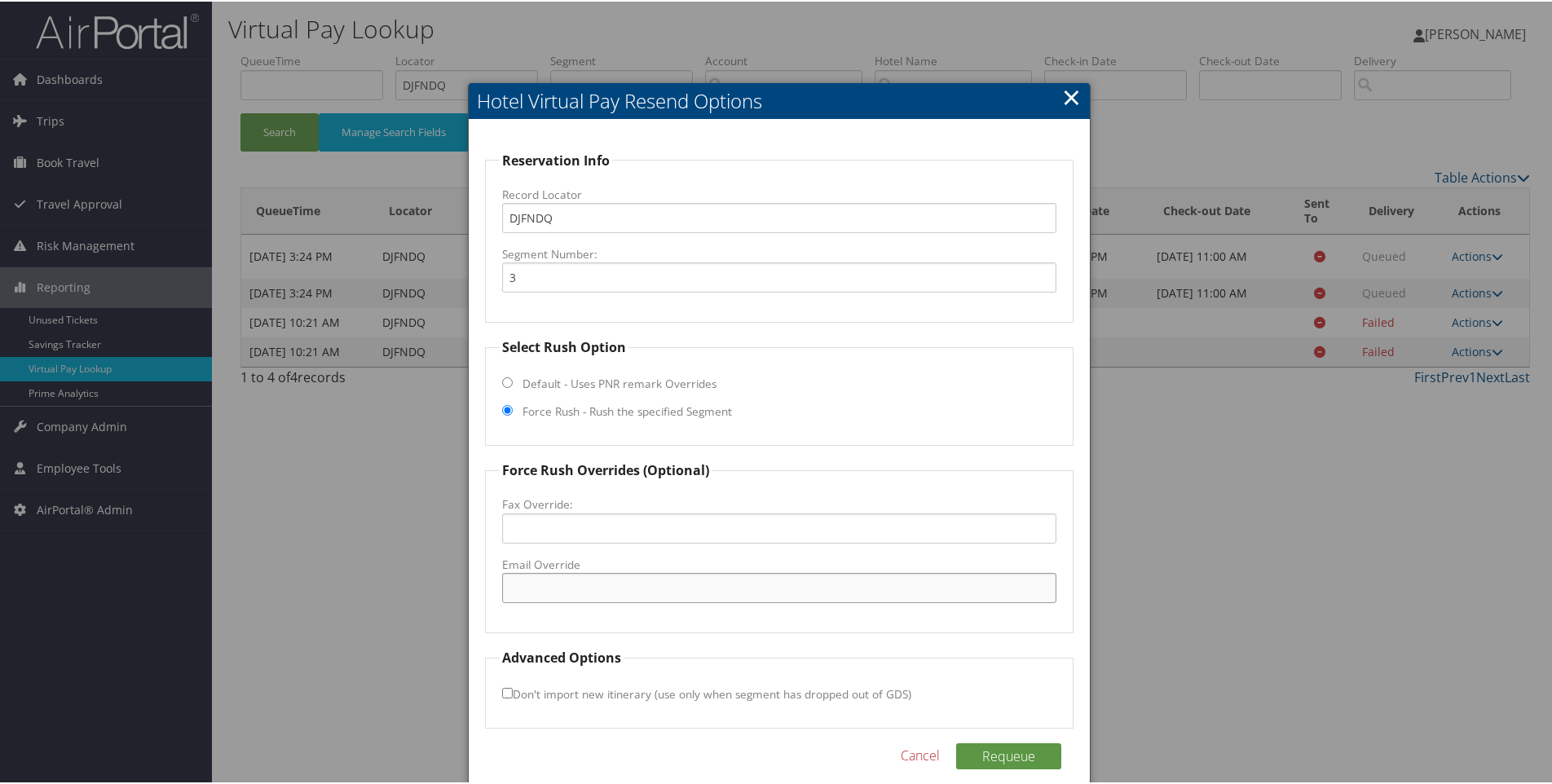
click at [546, 579] on input "Email Override" at bounding box center [779, 586] width 555 height 30
paste input "renaissancetoledo@fhginc.com"
type input "renaissancetoledo@fhginc.com"
click at [1013, 737] on div "Reservation Info Record Locator DJFNDQ Segment Number: 3 Select Rush Option Def…" at bounding box center [779, 460] width 622 height 683
click at [1017, 761] on button "Requeue" at bounding box center [1009, 754] width 105 height 26
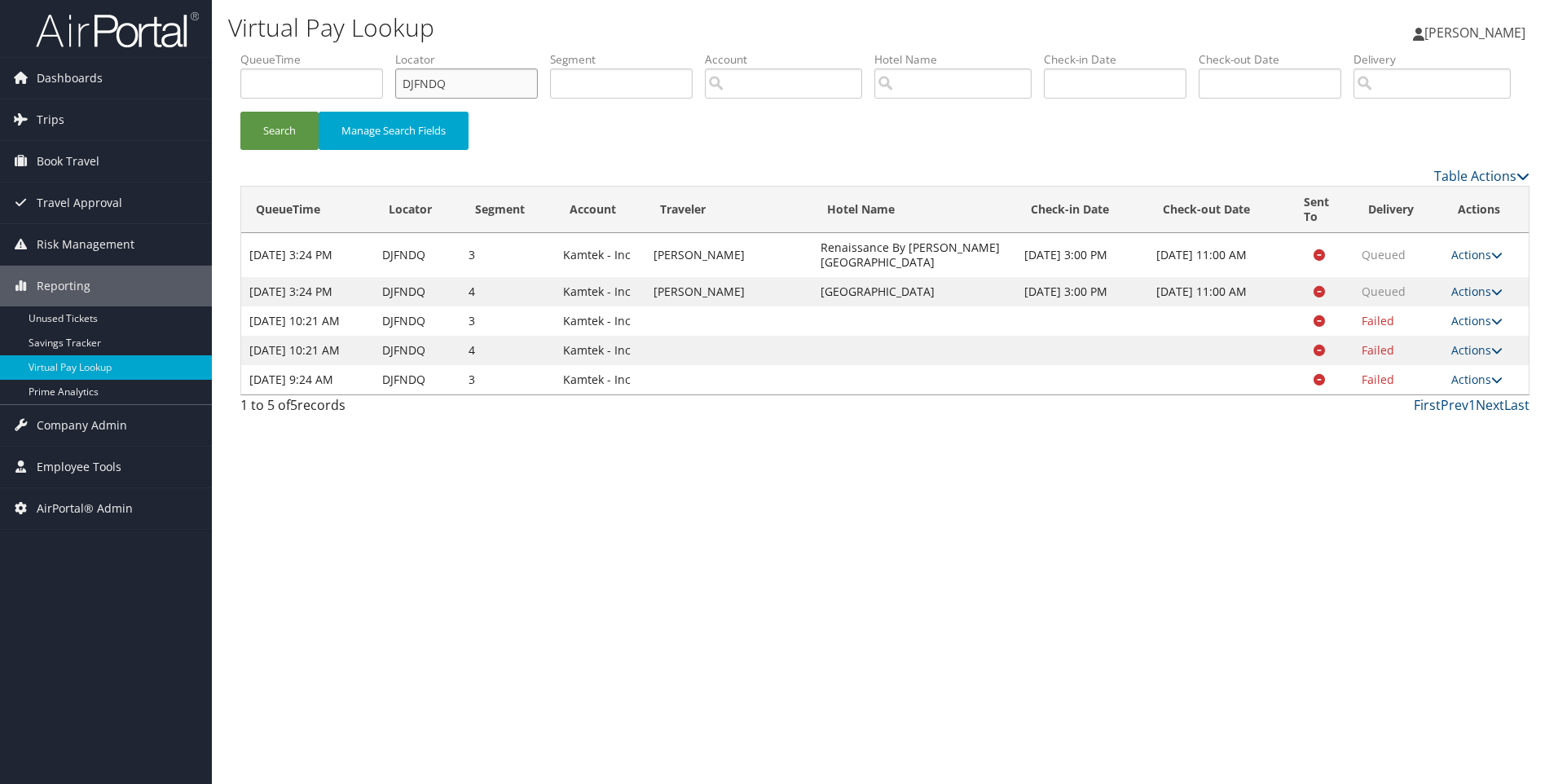
drag, startPoint x: 501, startPoint y: 72, endPoint x: 327, endPoint y: 65, distance: 174.1
click at [327, 51] on ul "QueueTime Locator DJFNDQ Segment Account Traveler Hotel Name Check-in Date Chec…" at bounding box center [885, 51] width 1289 height 0
paste input "DDSL8"
click at [240, 112] on button "Search" at bounding box center [280, 131] width 78 height 38
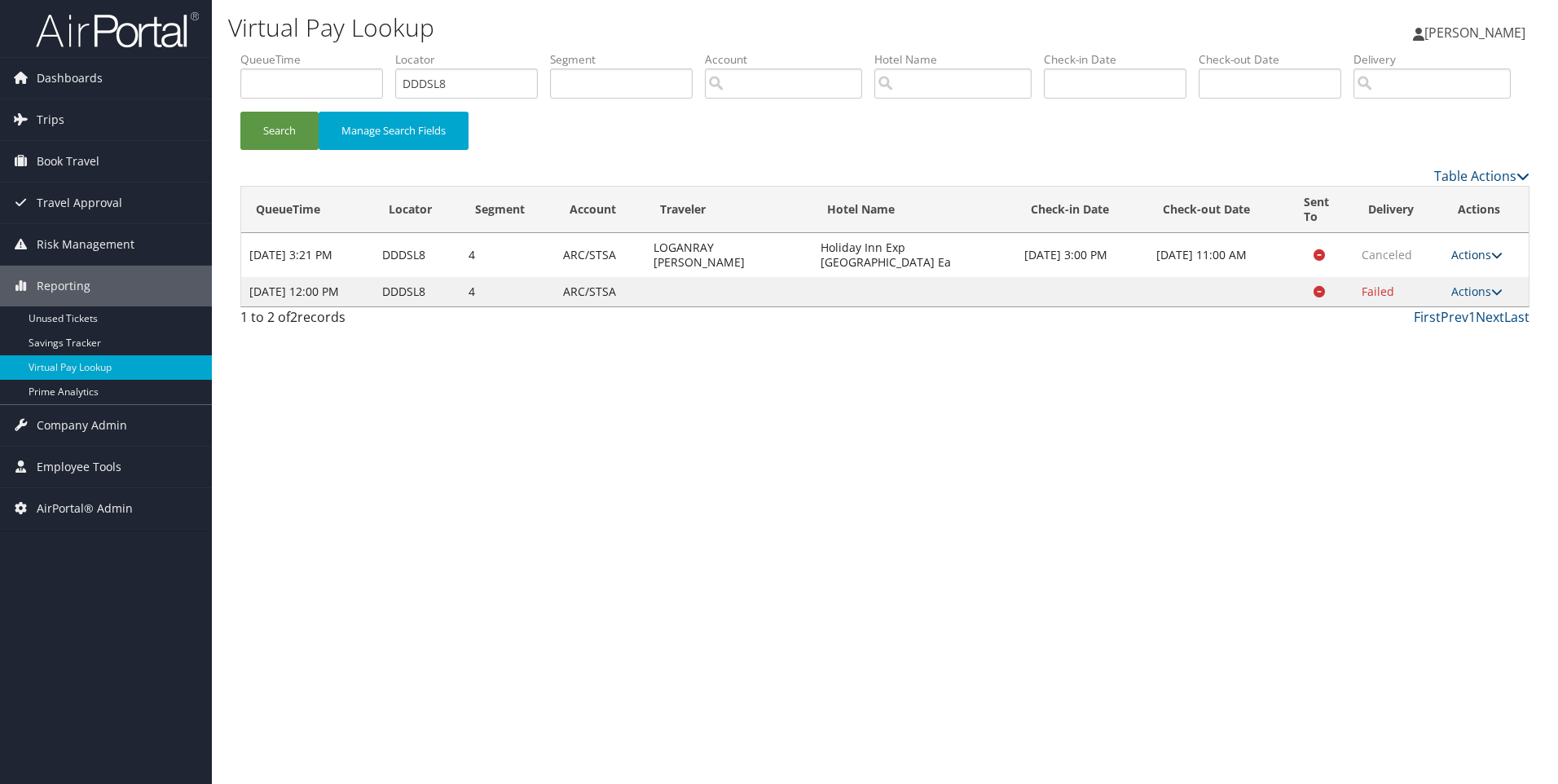
click at [1480, 262] on link "Actions" at bounding box center [1476, 255] width 51 height 16
click at [1428, 321] on link "View Itinerary" at bounding box center [1448, 306] width 103 height 28
drag, startPoint x: 518, startPoint y: 76, endPoint x: 322, endPoint y: 60, distance: 196.7
click at [322, 51] on ul "QueueTime Locator DDDSL8 Segment Account Traveler Hotel Name Check-in Date Chec…" at bounding box center [885, 51] width 1289 height 0
paste input "RBH0"
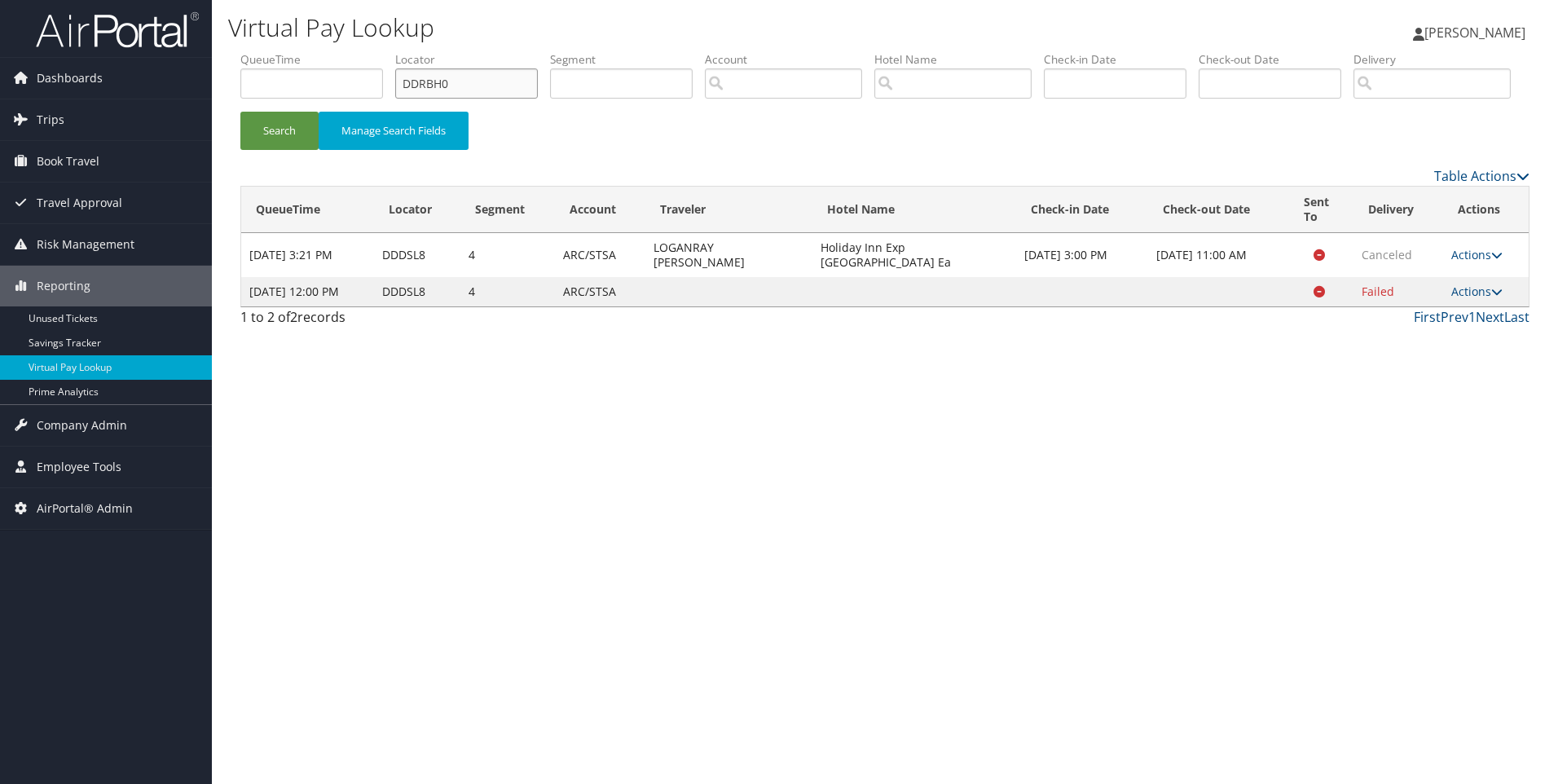
click at [240, 112] on button "Search" at bounding box center [280, 131] width 78 height 38
drag, startPoint x: 498, startPoint y: 84, endPoint x: 326, endPoint y: 80, distance: 172.0
click at [326, 51] on ul "QueueTime Locator DDRBH0 Segment Account Traveler Hotel Name Check-in Date Chec…" at bounding box center [885, 51] width 1289 height 0
paste input "JQYTW"
click at [240, 112] on button "Search" at bounding box center [280, 131] width 78 height 38
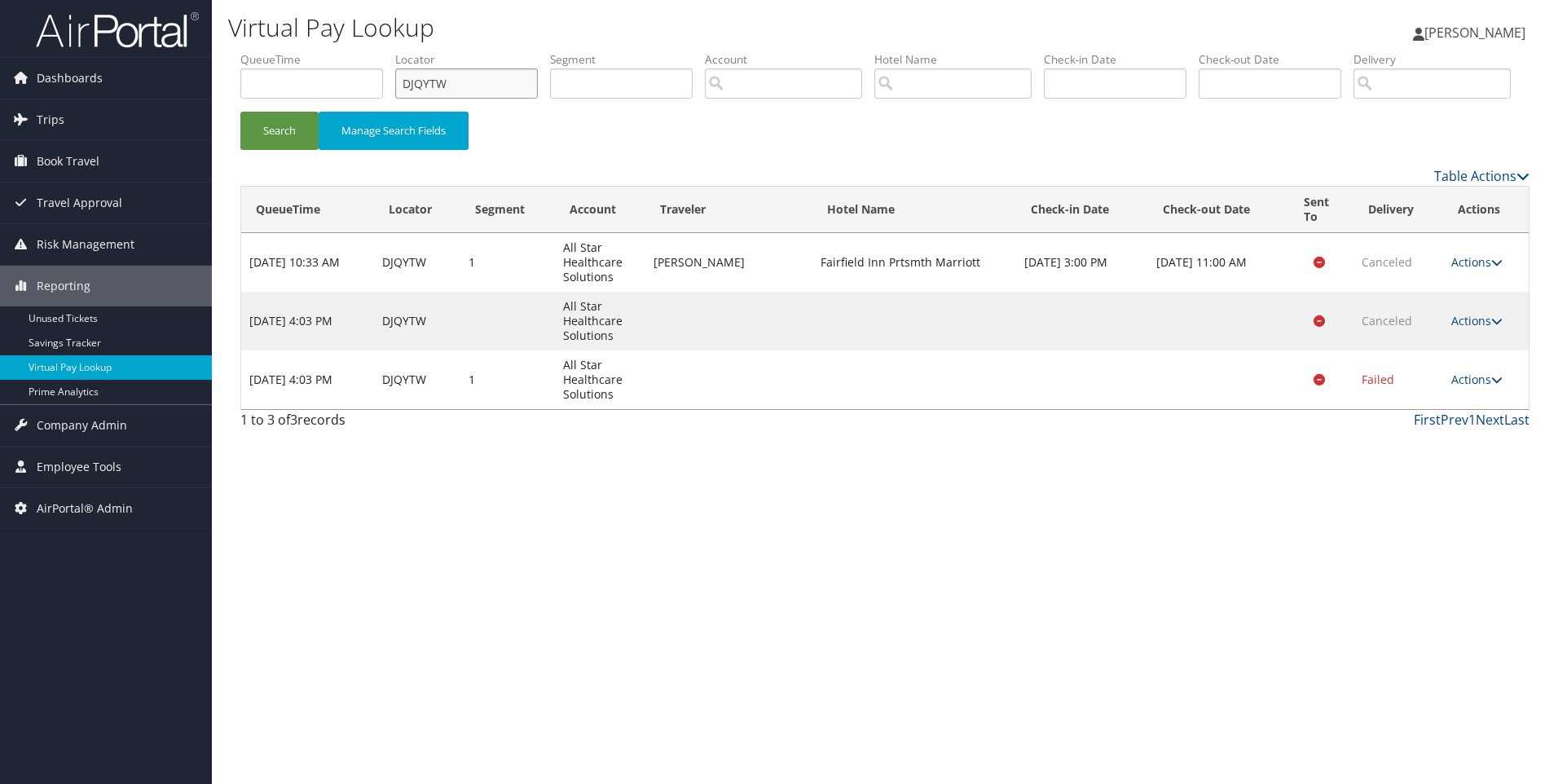
drag, startPoint x: 493, startPoint y: 86, endPoint x: 293, endPoint y: 58, distance: 202.0
click at [293, 51] on ul "QueueTime Locator DJQYTW Segment Account Traveler Hotel Name Check-in Date Chec…" at bounding box center [885, 51] width 1289 height 0
paste input "GWHW3"
click at [240, 112] on button "Search" at bounding box center [280, 131] width 78 height 38
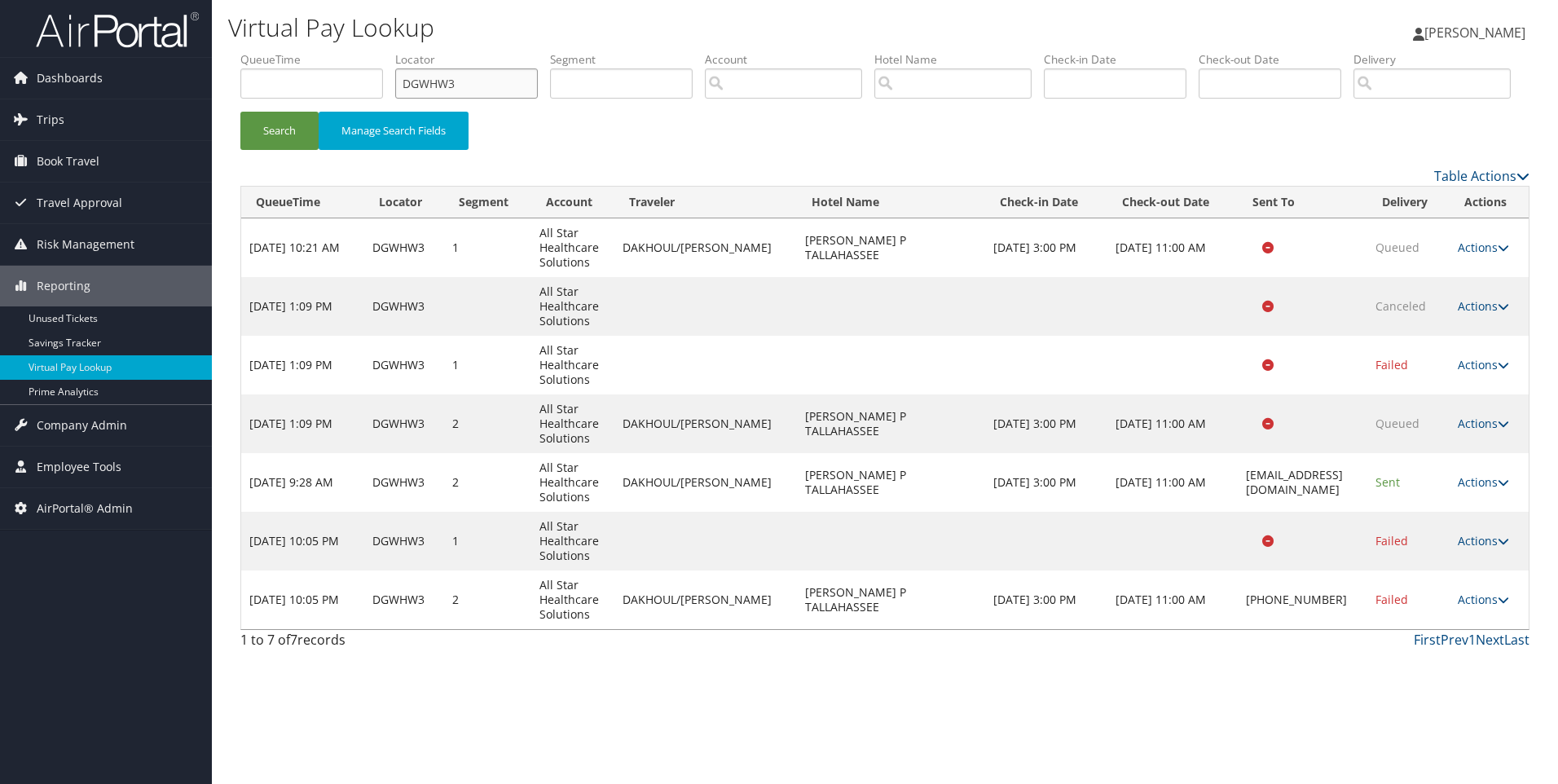
drag, startPoint x: 500, startPoint y: 74, endPoint x: 341, endPoint y: 66, distance: 159.2
click at [341, 51] on ul "QueueTime Locator DGWHW3 Segment Account Traveler Hotel Name Check-in Date Chec…" at bounding box center [885, 51] width 1289 height 0
paste input "HQ3J9"
type input "DHQ3J9"
click at [240, 112] on button "Search" at bounding box center [280, 131] width 78 height 38
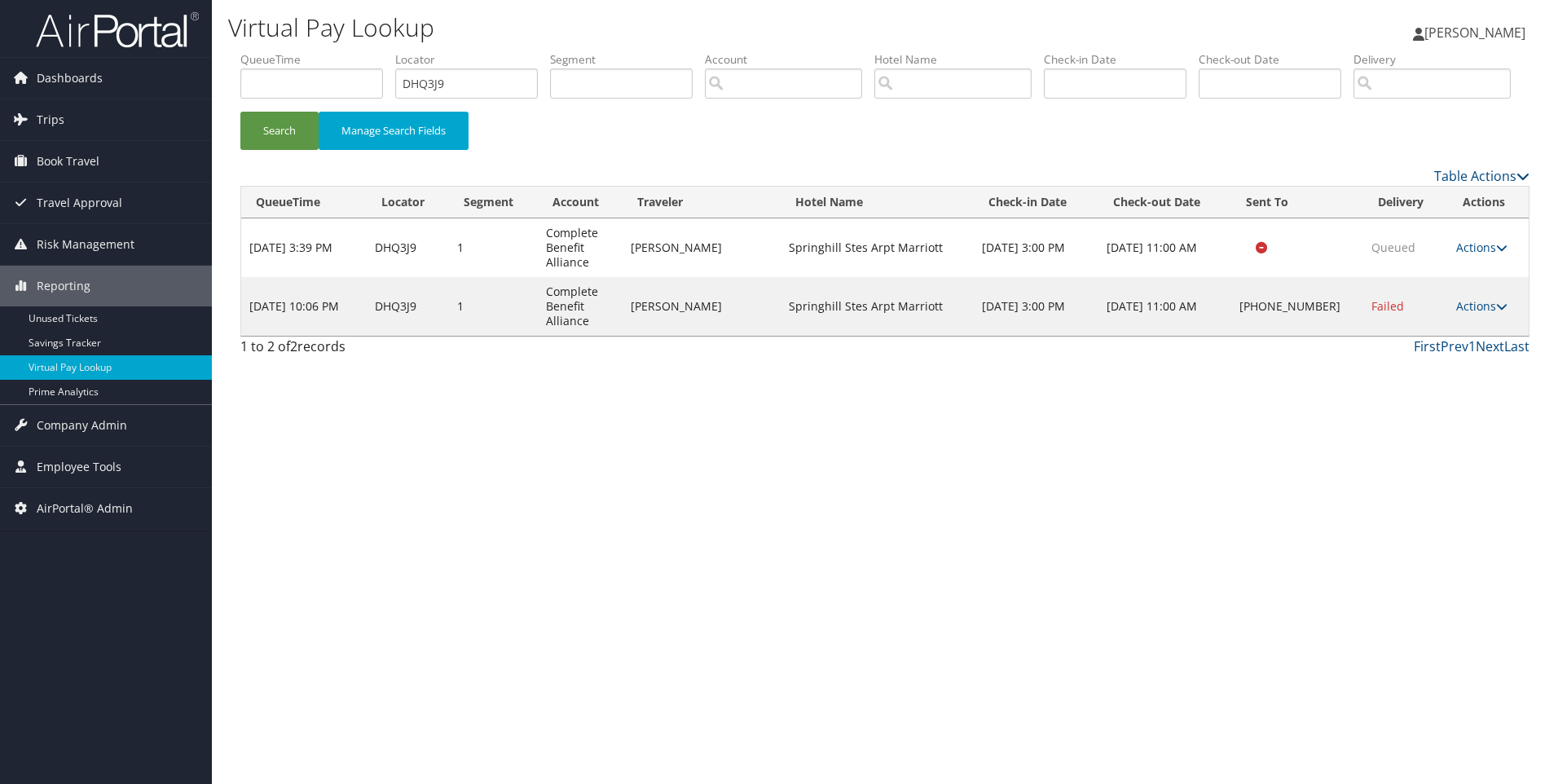
click at [1455, 336] on td "Actions Resend Logs Delivery Information View Itinerary" at bounding box center [1488, 306] width 81 height 58
click at [1464, 314] on link "Actions" at bounding box center [1481, 306] width 51 height 16
click at [1449, 442] on link "View Itinerary" at bounding box center [1429, 427] width 139 height 28
click at [1473, 314] on link "Actions" at bounding box center [1481, 306] width 51 height 16
click at [1422, 387] on link "Logs" at bounding box center [1429, 372] width 139 height 28
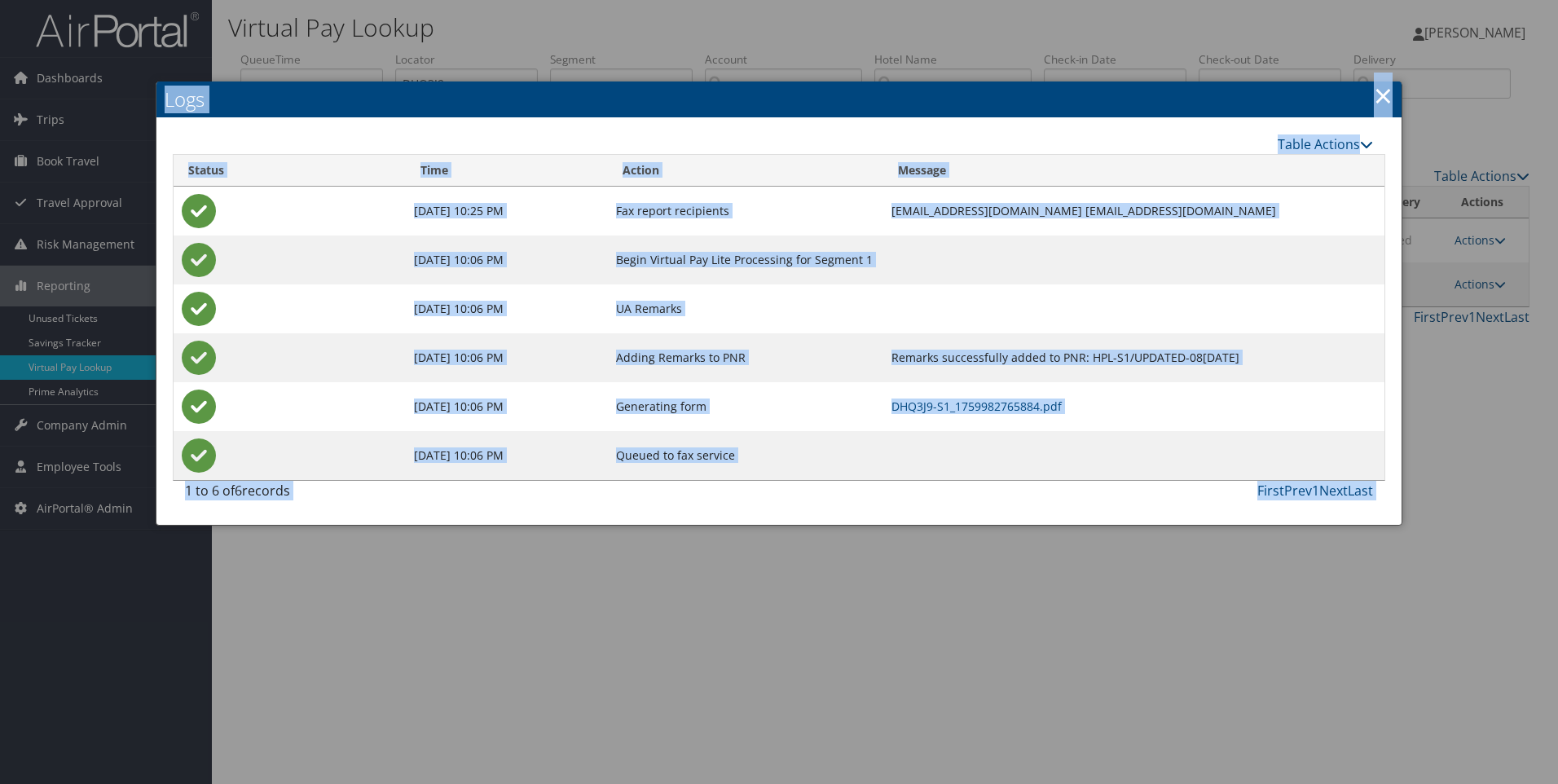
drag, startPoint x: 1422, startPoint y: 419, endPoint x: 1389, endPoint y: 108, distance: 312.7
click at [1389, 108] on body "Menu Dashboards ► AirPortal 360™ (Manager) AirPortal 360™ (Agent) My Travel Das…" at bounding box center [779, 392] width 1558 height 784
drag, startPoint x: 1389, startPoint y: 108, endPoint x: 1383, endPoint y: 96, distance: 13.4
click at [1383, 96] on link "×" at bounding box center [1383, 95] width 18 height 33
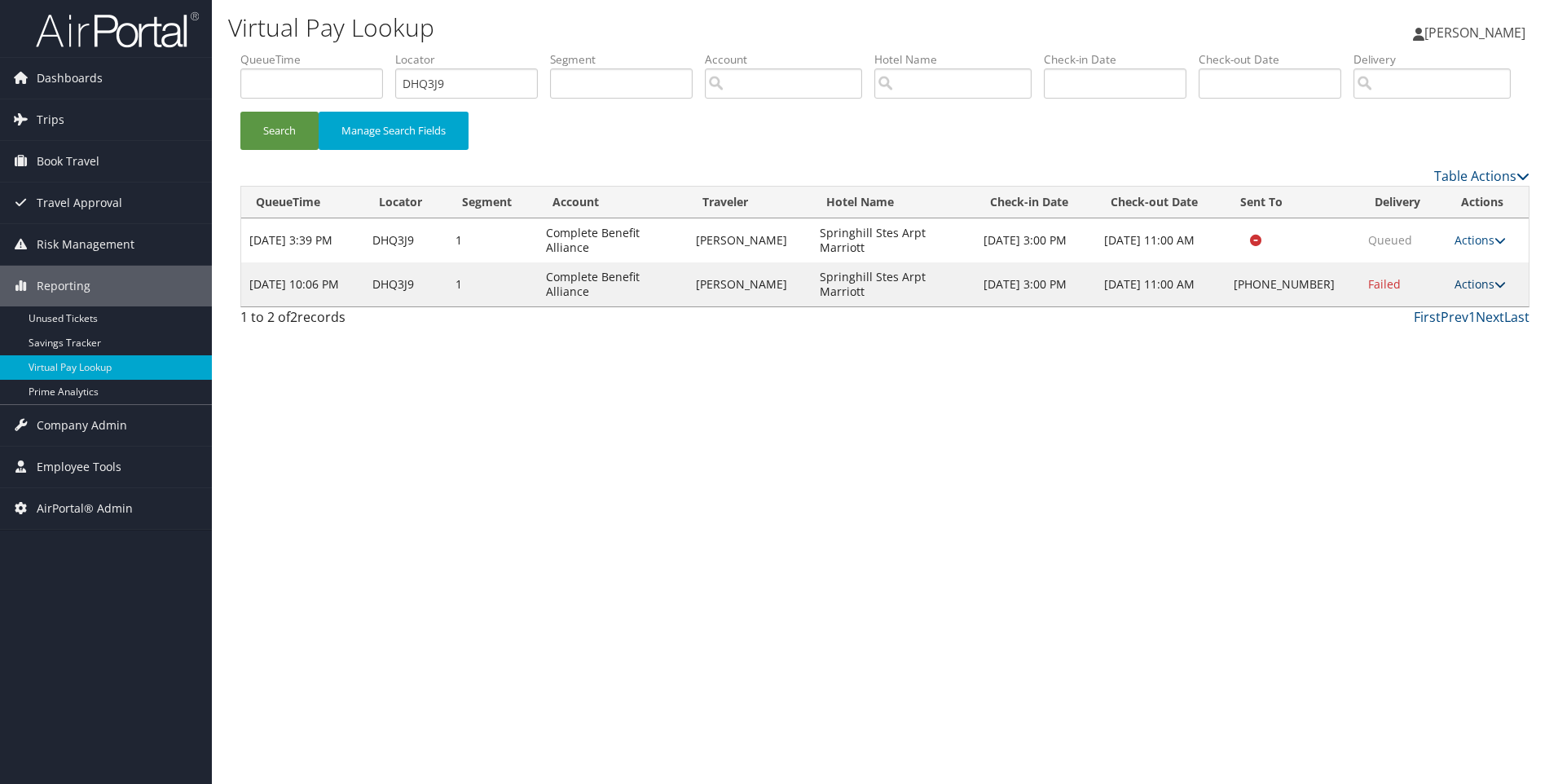
click at [1495, 290] on icon at bounding box center [1500, 285] width 12 height 12
click at [1454, 322] on link "Resend" at bounding box center [1429, 307] width 139 height 28
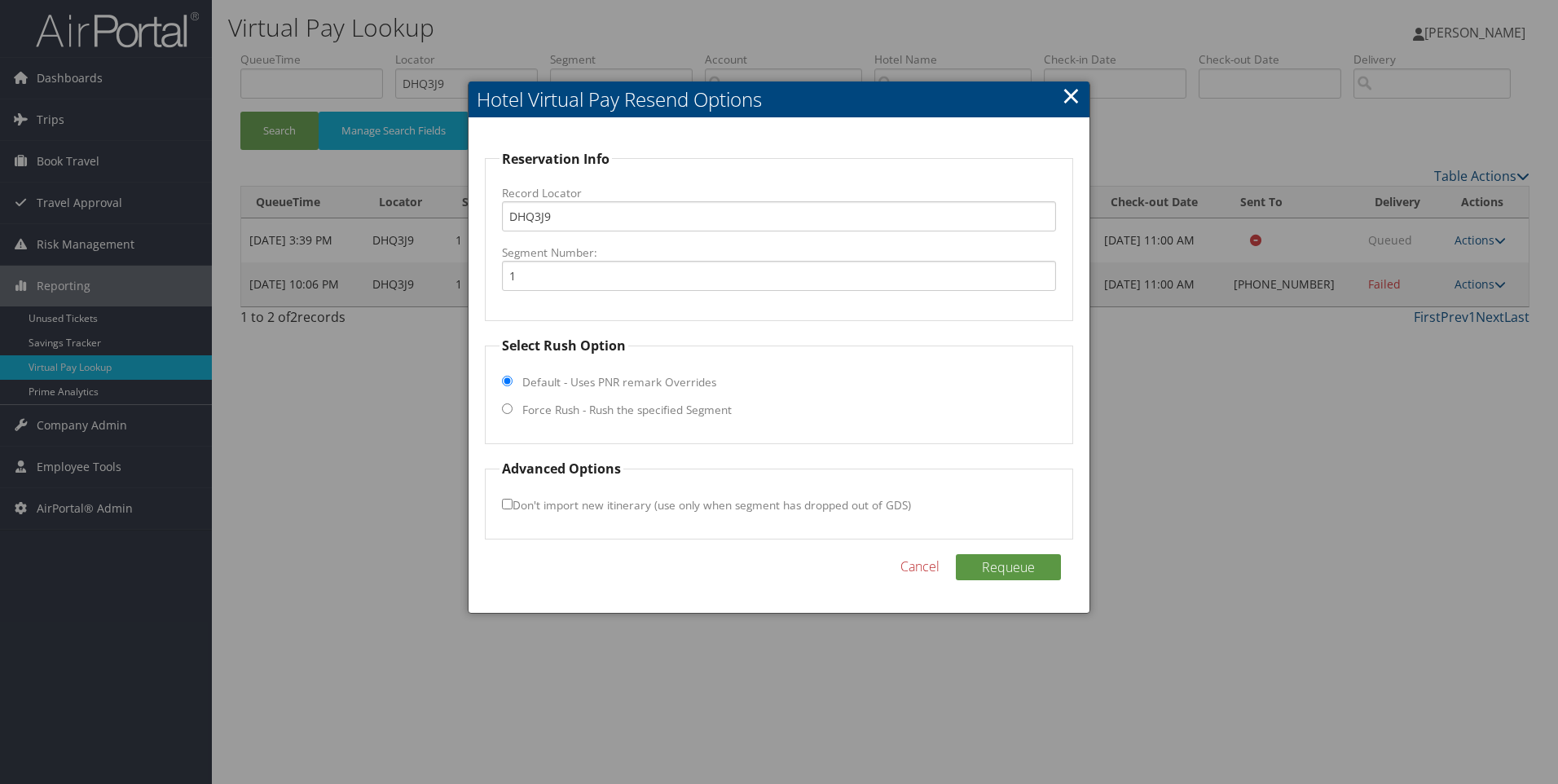
click at [630, 418] on label "Force Rush - Rush the specified Segment" at bounding box center [627, 410] width 210 height 17
click at [513, 414] on input "Force Rush - Rush the specified Segment" at bounding box center [507, 408] width 11 height 11
radio input "true"
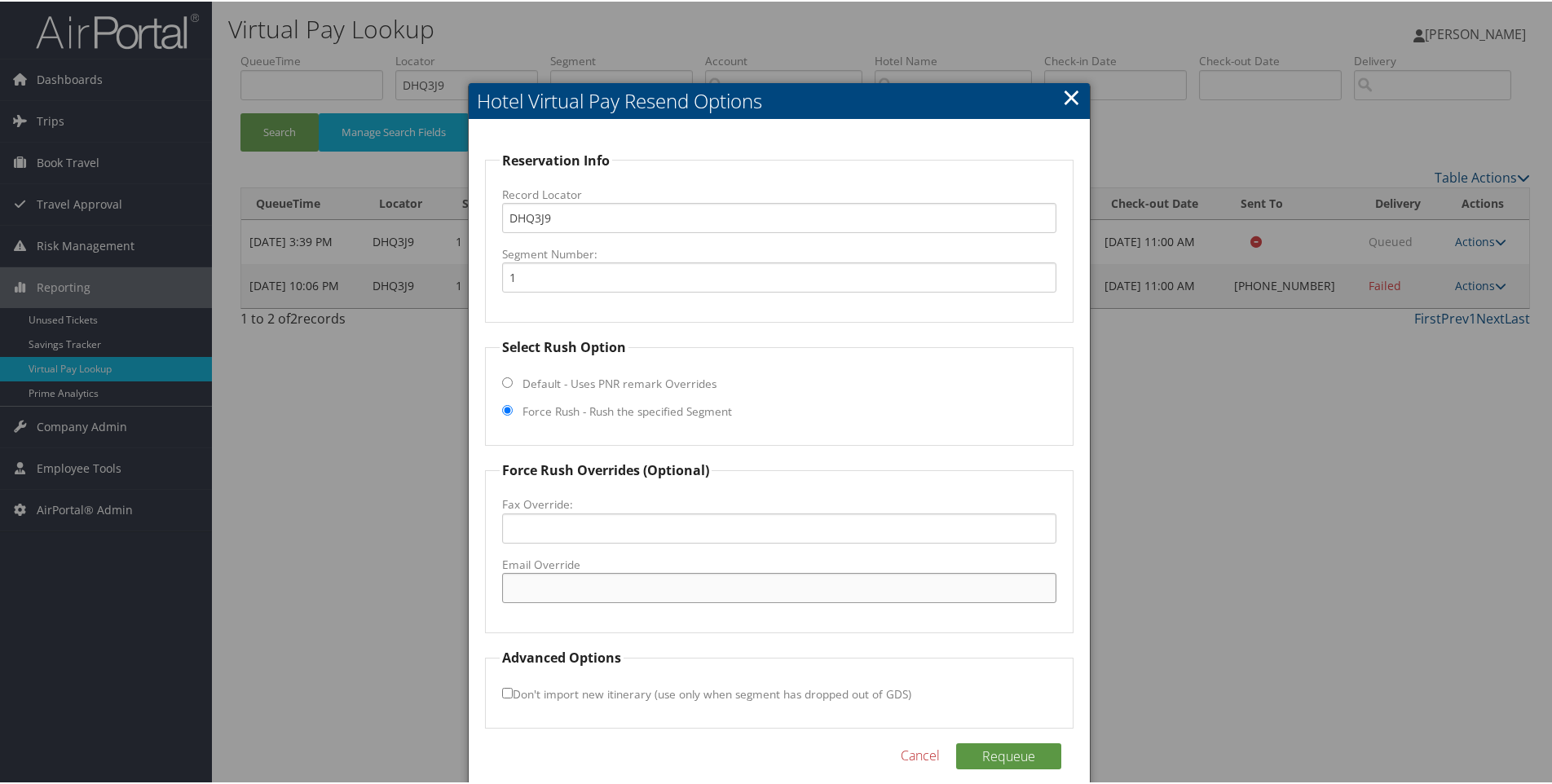
click at [576, 590] on input "Email Override" at bounding box center [779, 586] width 555 height 30
paste input "liz.siegrist@aimhosp.com"
click at [576, 590] on input "liz.siegrist@aimhosp.com" at bounding box center [779, 586] width 555 height 30
type input "liz.siegrist@aimhosp.com"
click at [997, 752] on button "Requeue" at bounding box center [1009, 754] width 105 height 26
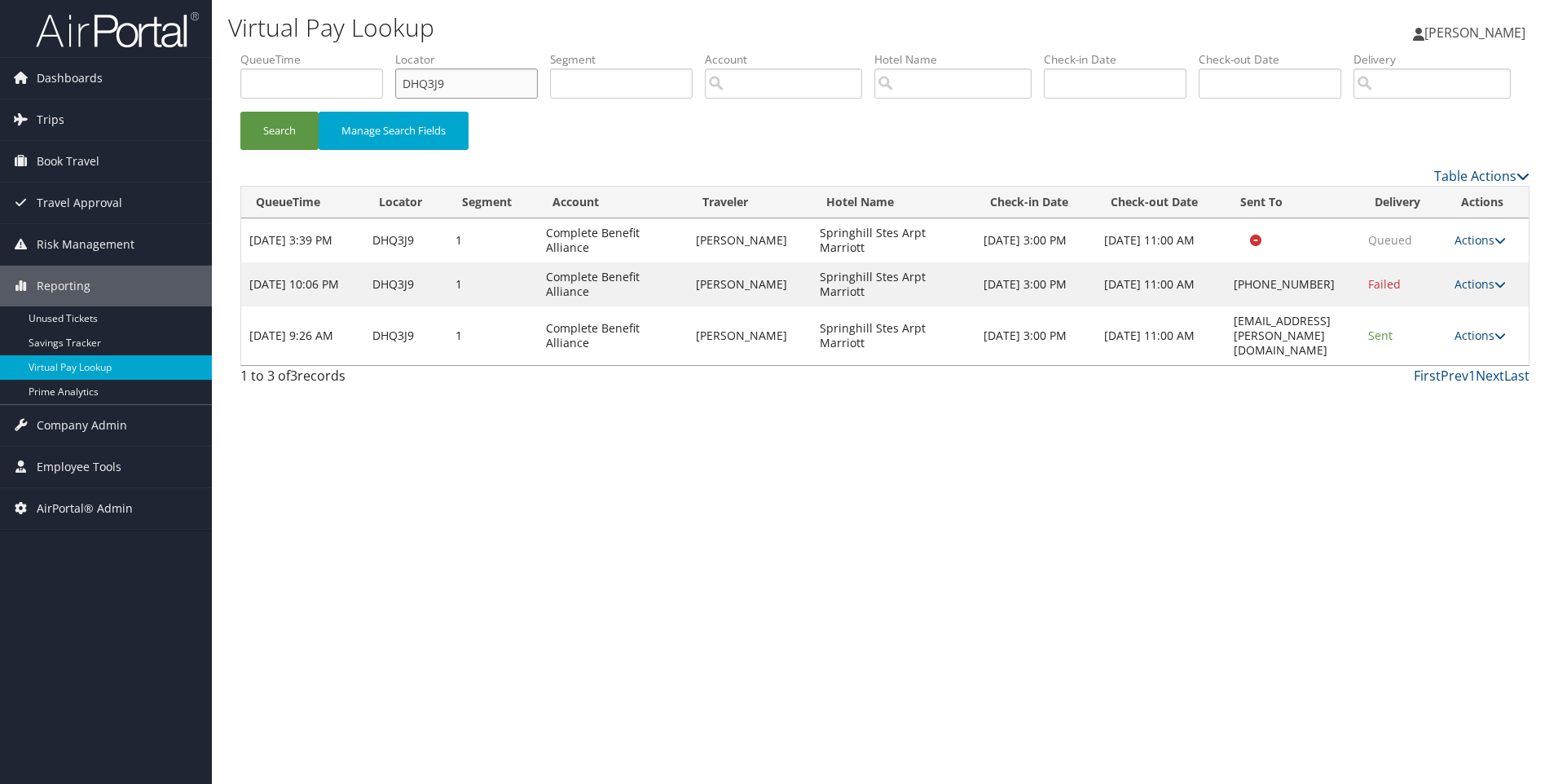
drag, startPoint x: 519, startPoint y: 74, endPoint x: 339, endPoint y: 59, distance: 180.6
click at [339, 51] on ul "QueueTime Locator DHQ3J9 Segment Account Traveler Hotel Name Check-in Date Chec…" at bounding box center [885, 51] width 1289 height 0
paste input "text"
click at [240, 112] on button "Search" at bounding box center [280, 131] width 78 height 38
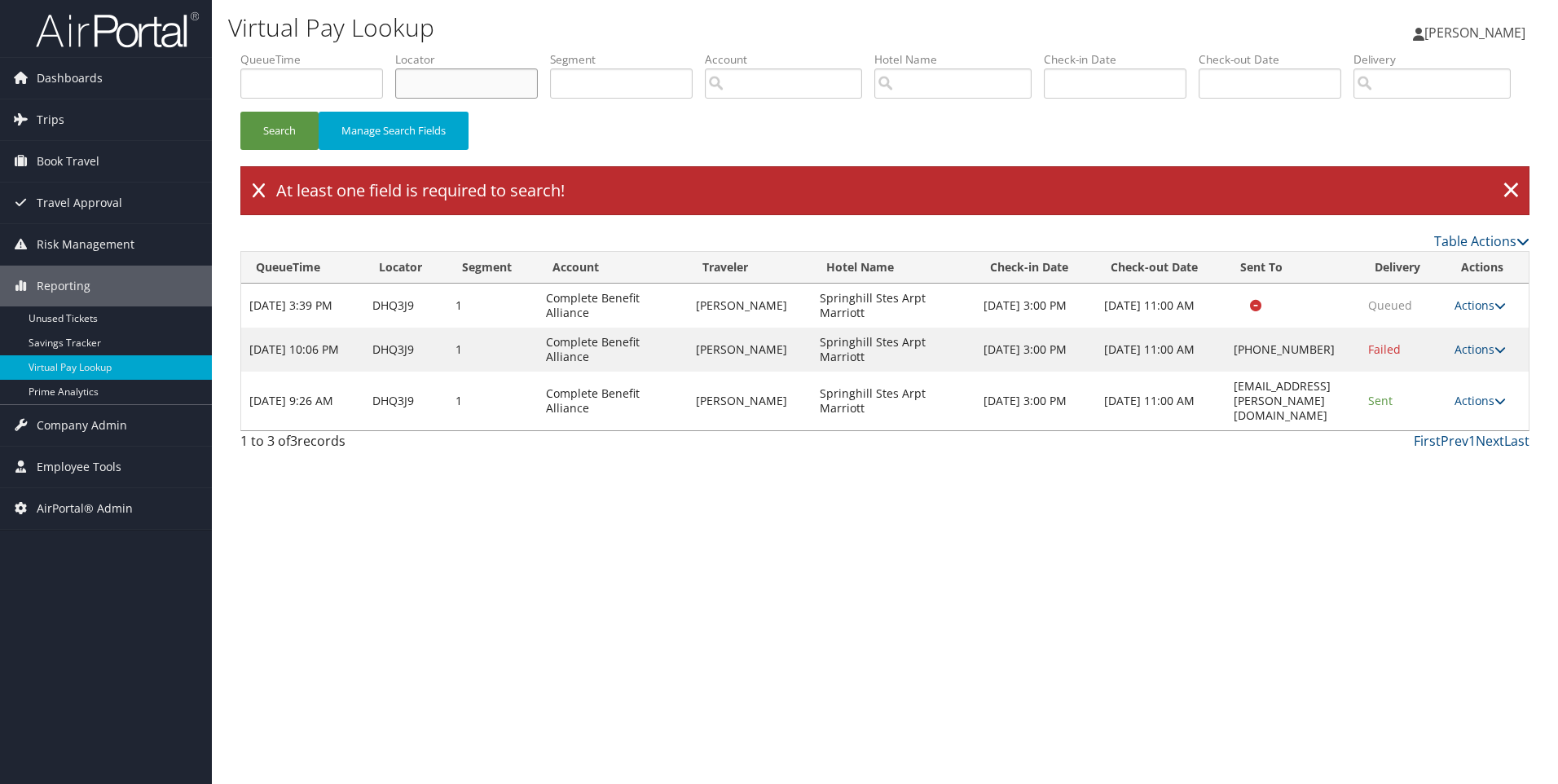
paste input "DMNLQK"
click at [240, 112] on button "Search" at bounding box center [280, 131] width 78 height 38
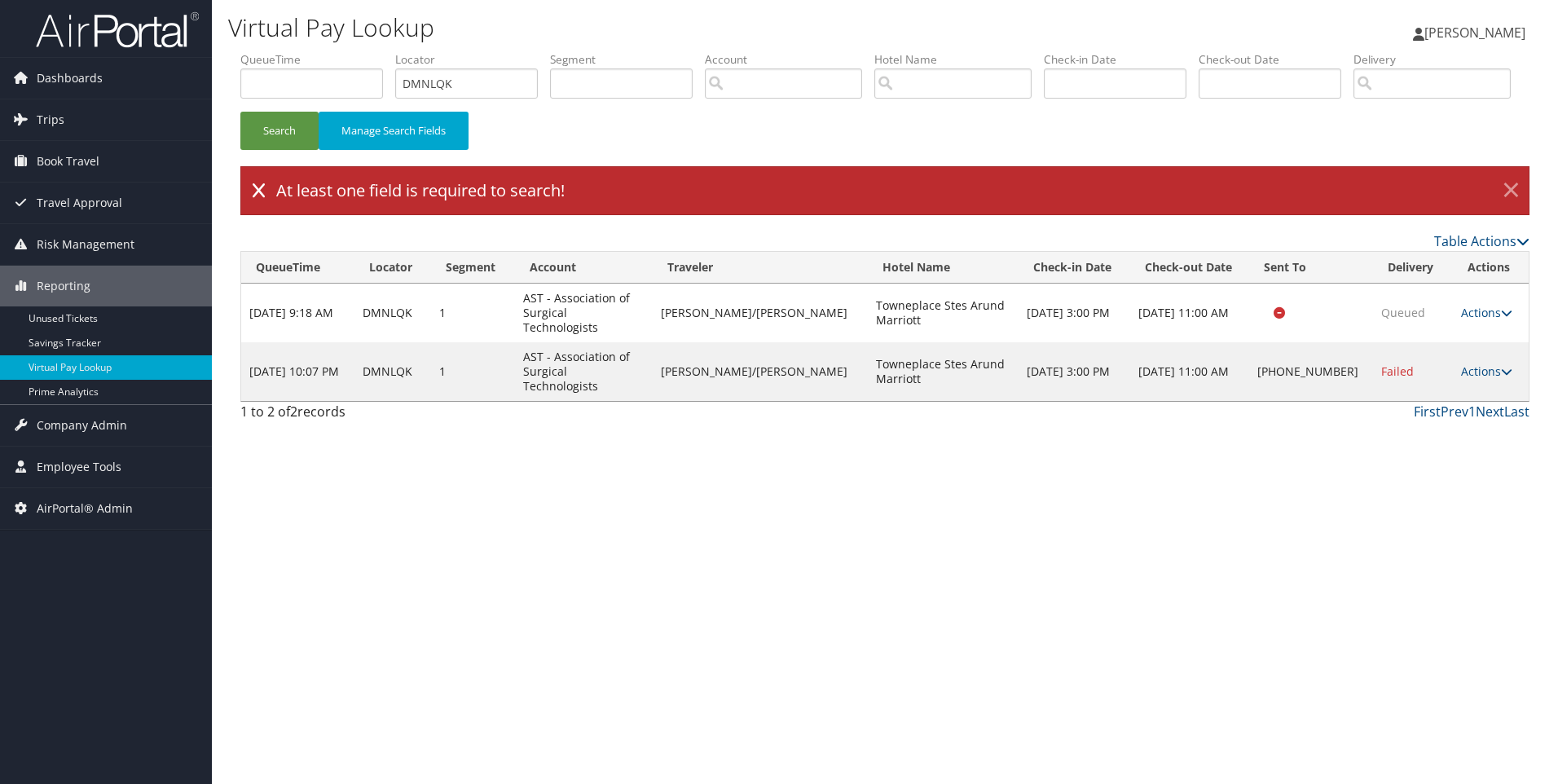
click at [1514, 207] on link "×" at bounding box center [1511, 190] width 28 height 33
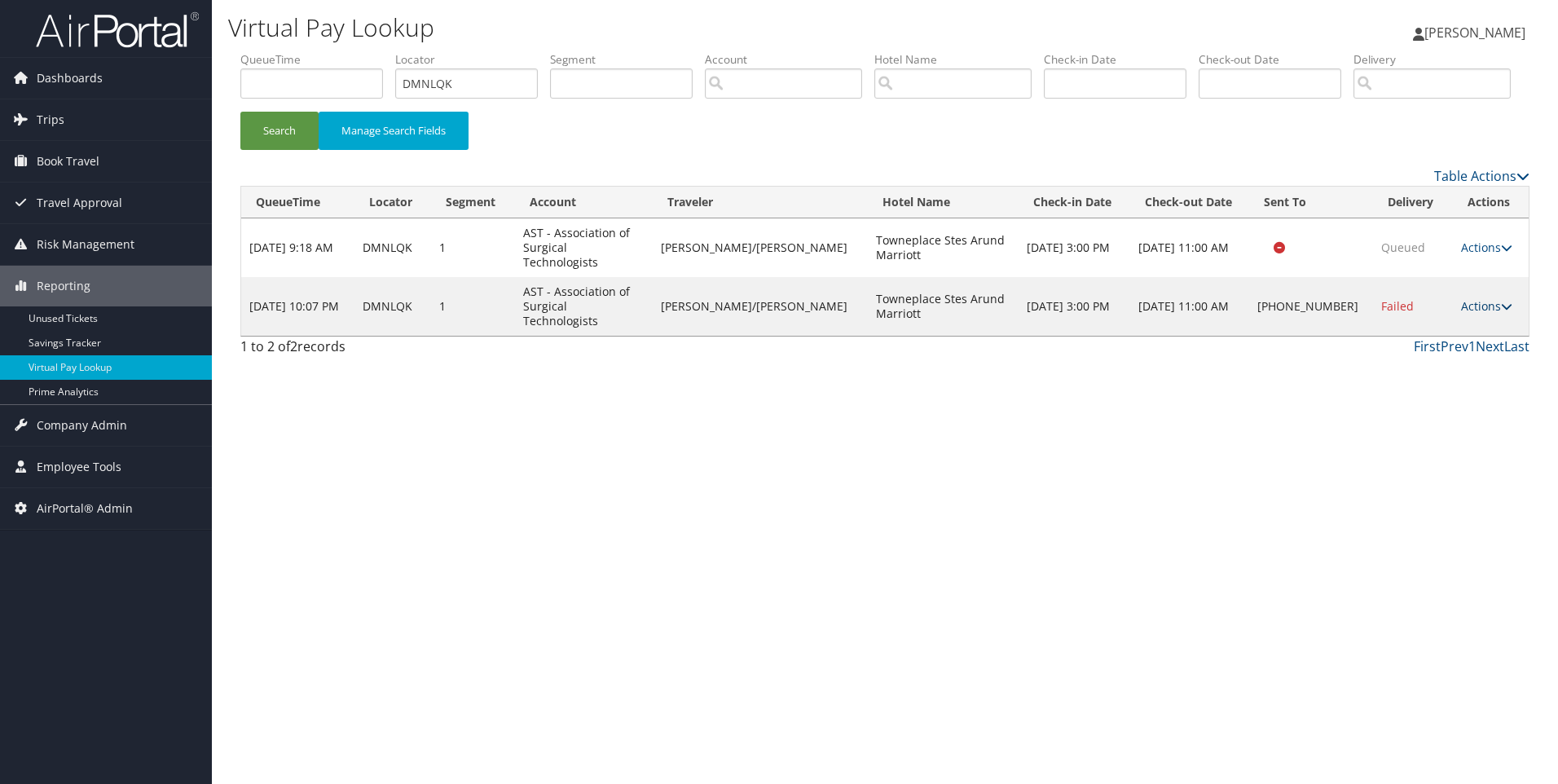
click at [1470, 314] on link "Actions" at bounding box center [1486, 306] width 51 height 16
click at [1424, 405] on link "View Itinerary" at bounding box center [1429, 391] width 139 height 28
drag, startPoint x: 488, startPoint y: 83, endPoint x: 341, endPoint y: 45, distance: 151.8
click at [341, 45] on div "Virtual Pay Lookup Sophia Cain Sophia Cain My Settings Travel Agency Contacts L…" at bounding box center [885, 392] width 1346 height 784
paste input "HQ3J9"
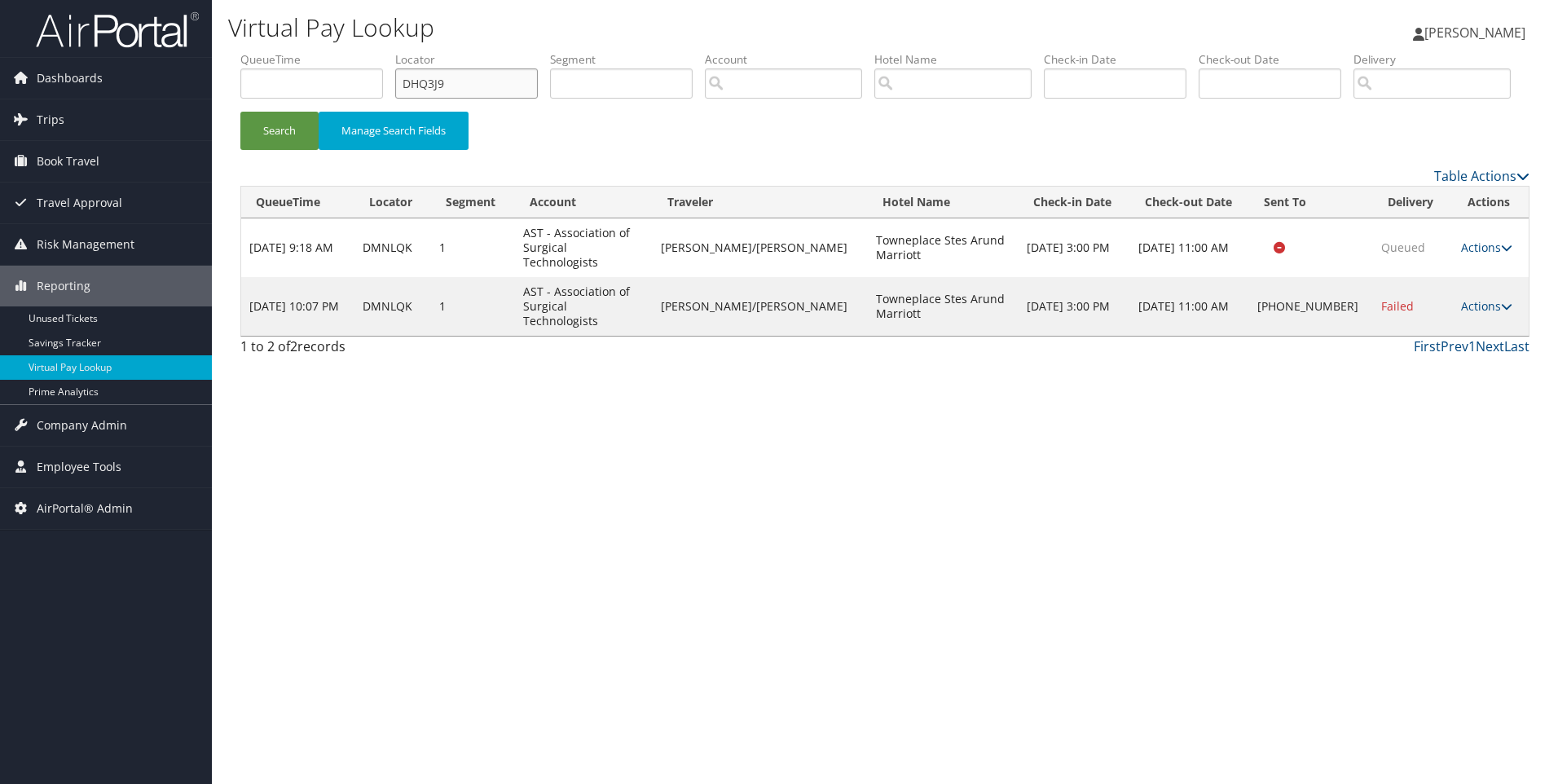
type input "DHQ3J9"
click at [240, 112] on button "Search" at bounding box center [280, 131] width 78 height 38
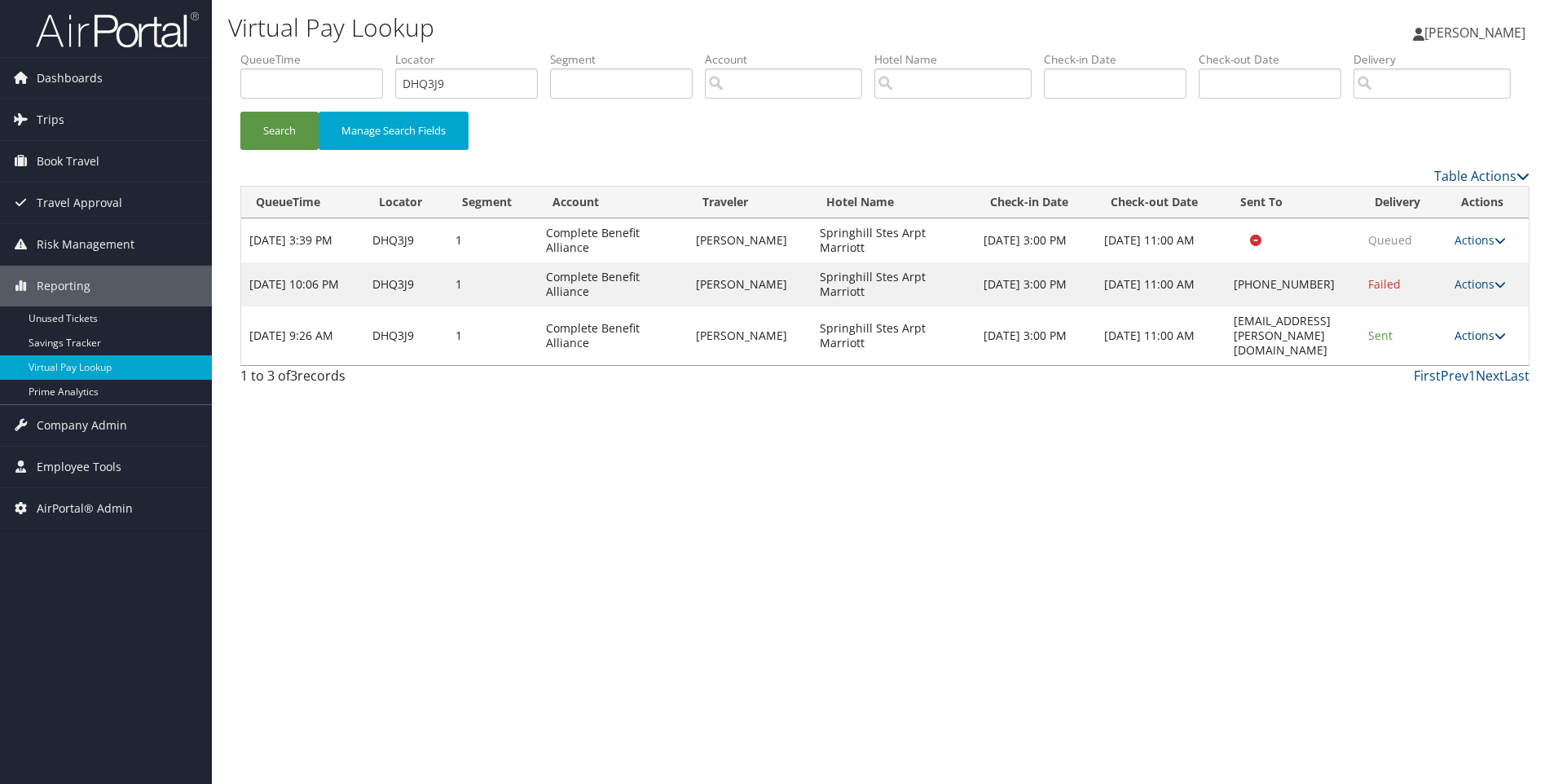
click at [1480, 343] on link "Actions" at bounding box center [1480, 335] width 51 height 16
click at [1459, 422] on link "View Itinerary" at bounding box center [1452, 407] width 103 height 28
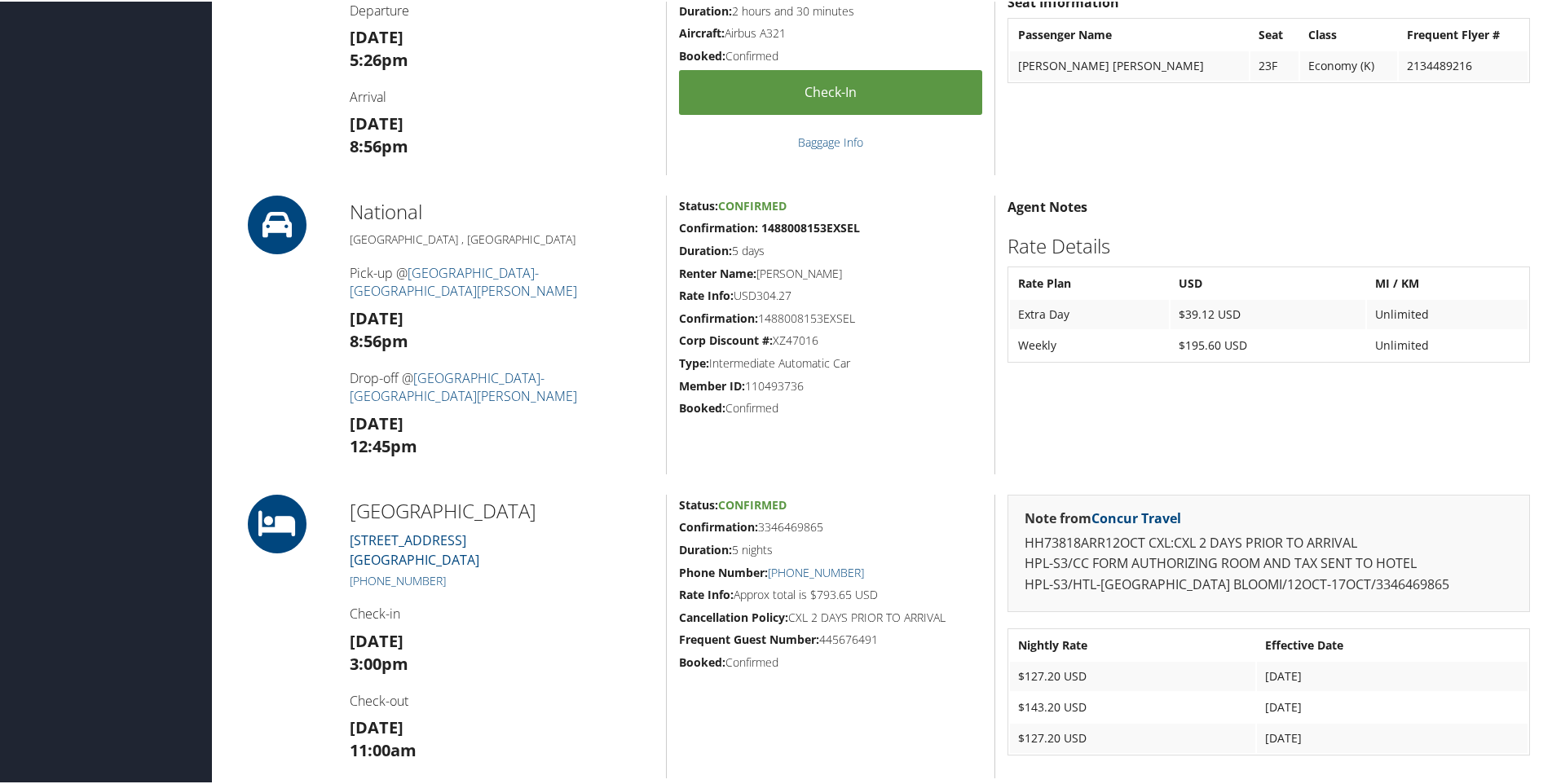
scroll to position [739, 0]
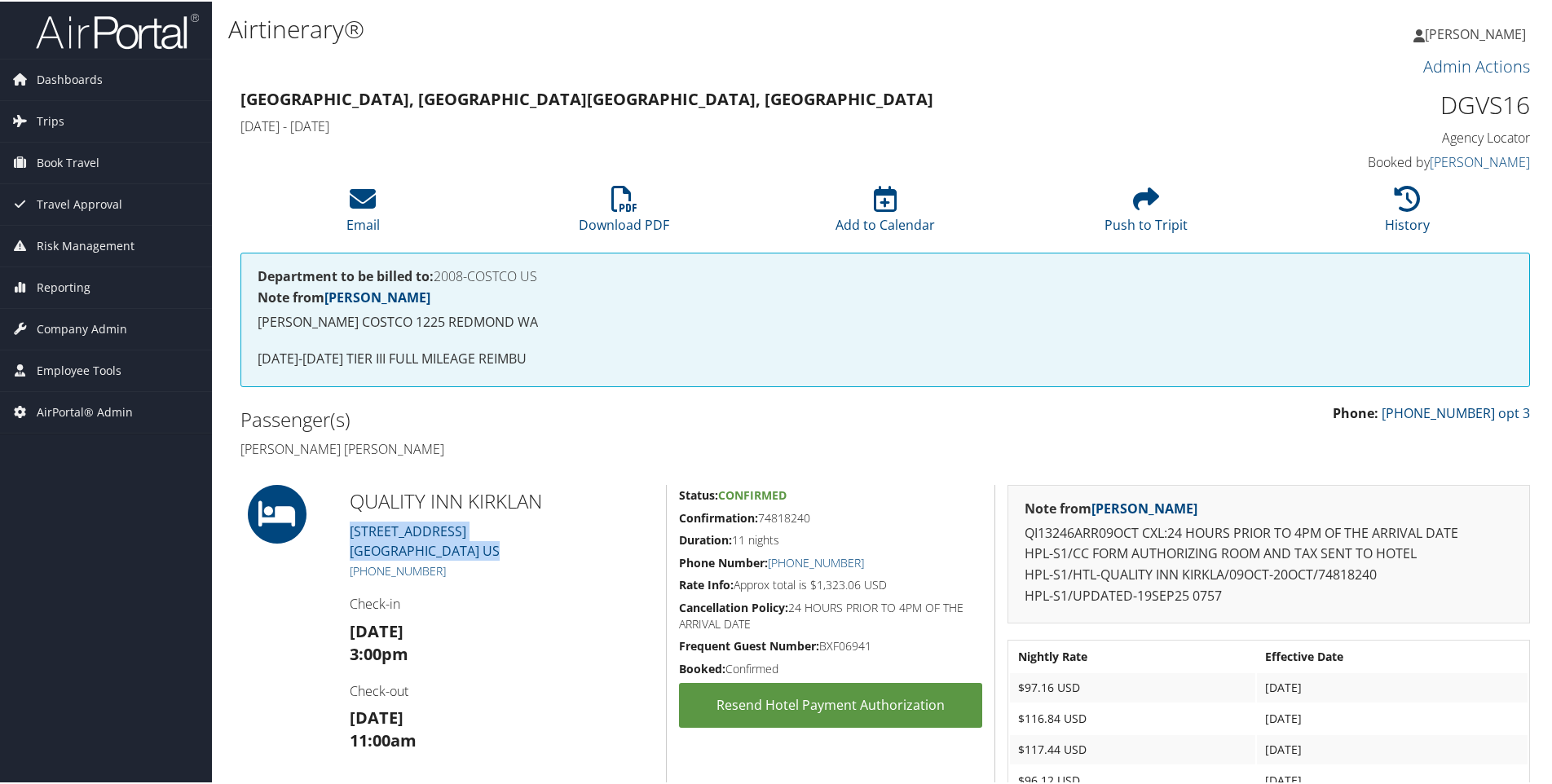
drag, startPoint x: 505, startPoint y: 549, endPoint x: 345, endPoint y: 533, distance: 160.8
click at [345, 533] on div "QUALITY INN KIRKLAN 12204 Northeast 124th Stree Kirkland WA 98034 US +1 (425) 3…" at bounding box center [501, 726] width 328 height 484
copy link "12204 Northeast 124th Stree Kirkland WA 98034 US"
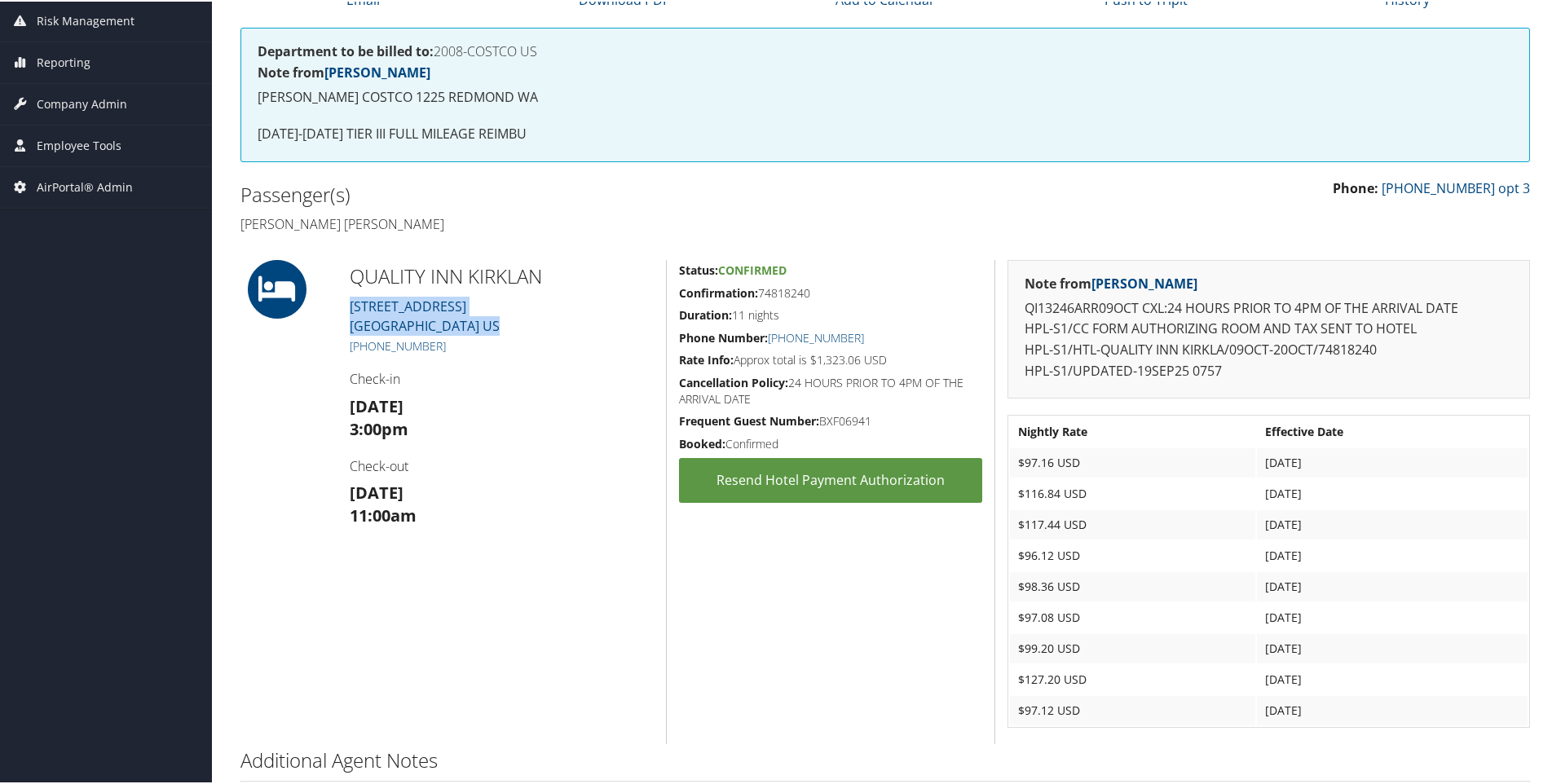
scroll to position [223, 0]
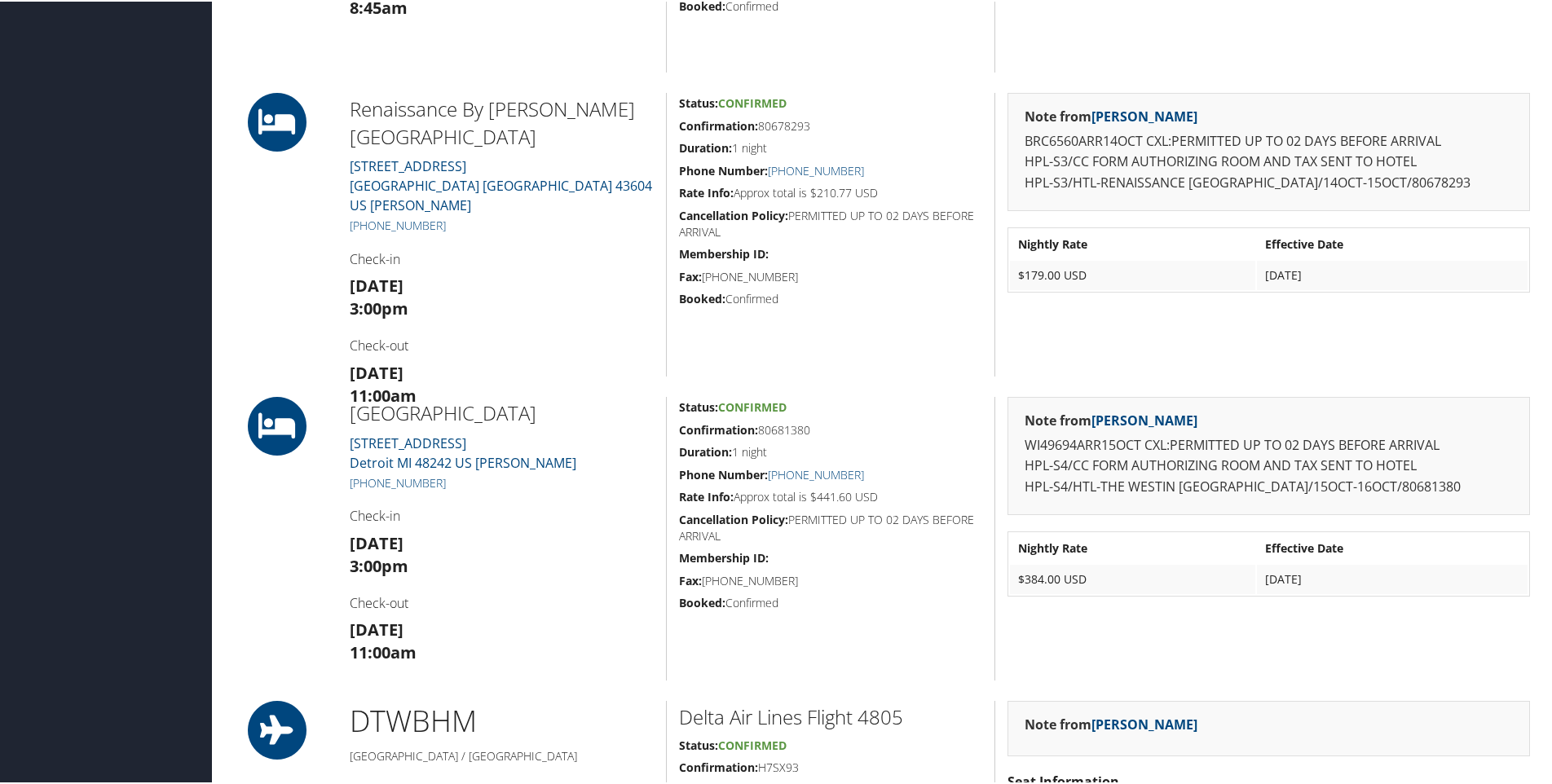
scroll to position [1044, 0]
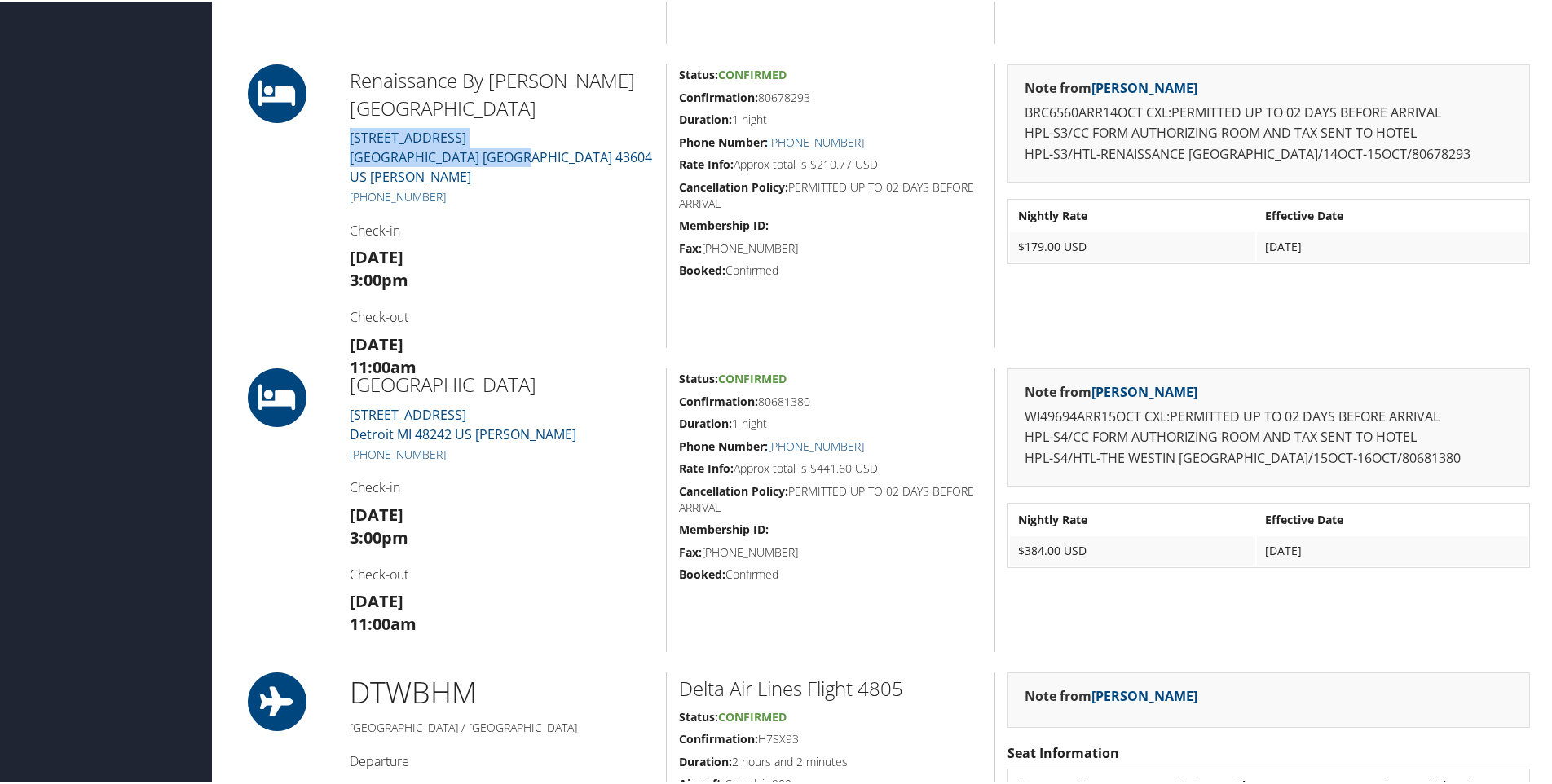
drag, startPoint x: 550, startPoint y: 134, endPoint x: 347, endPoint y: 96, distance: 206.5
click at [347, 96] on div "Renaissance By Marriott [GEOGRAPHIC_DATA] [STREET_ADDRESS] [PERSON_NAME] [PHONE…" at bounding box center [501, 205] width 328 height 284
copy link "[STREET_ADDRESS] [PERSON_NAME]"
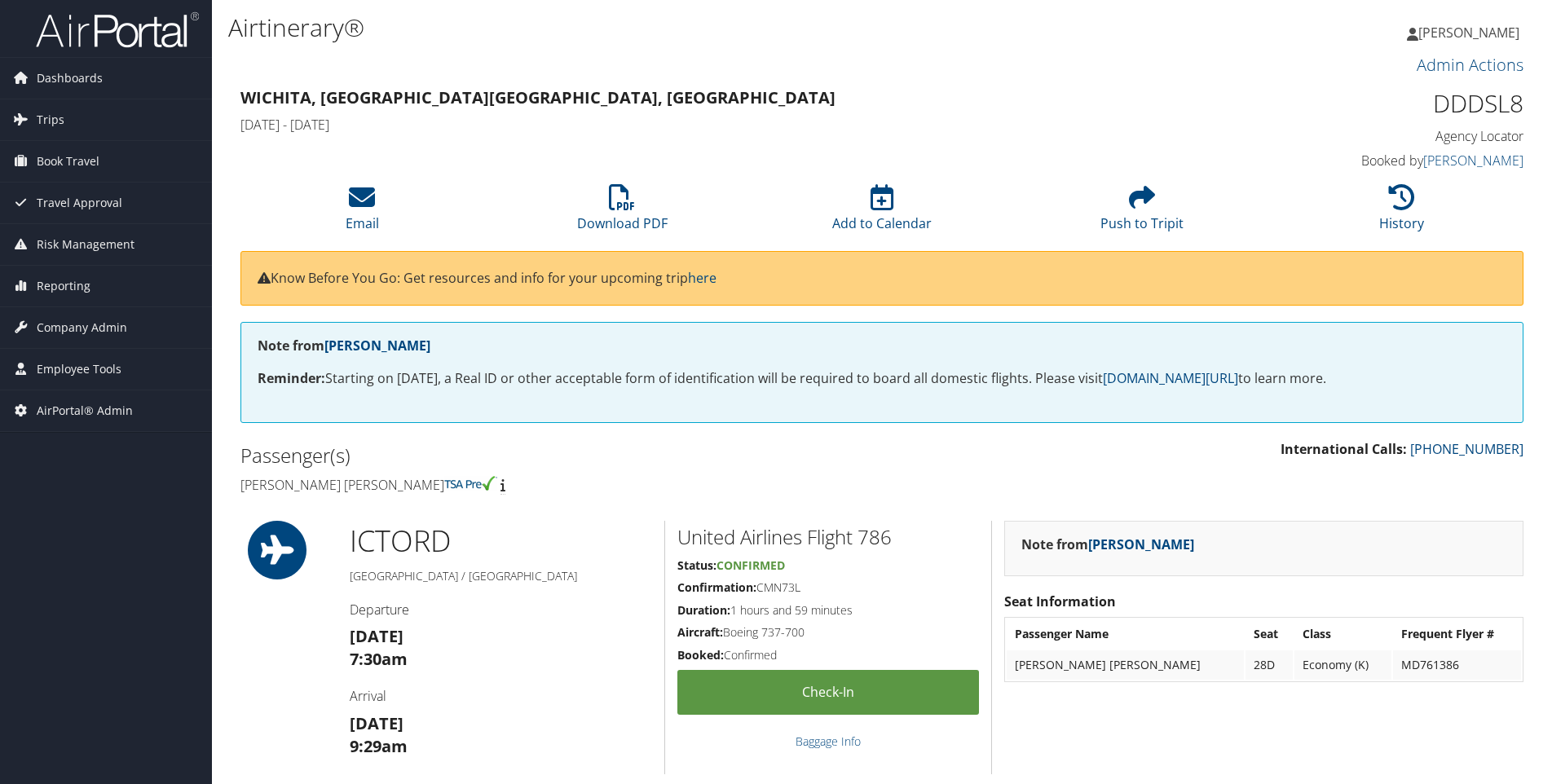
scroll to position [686, 0]
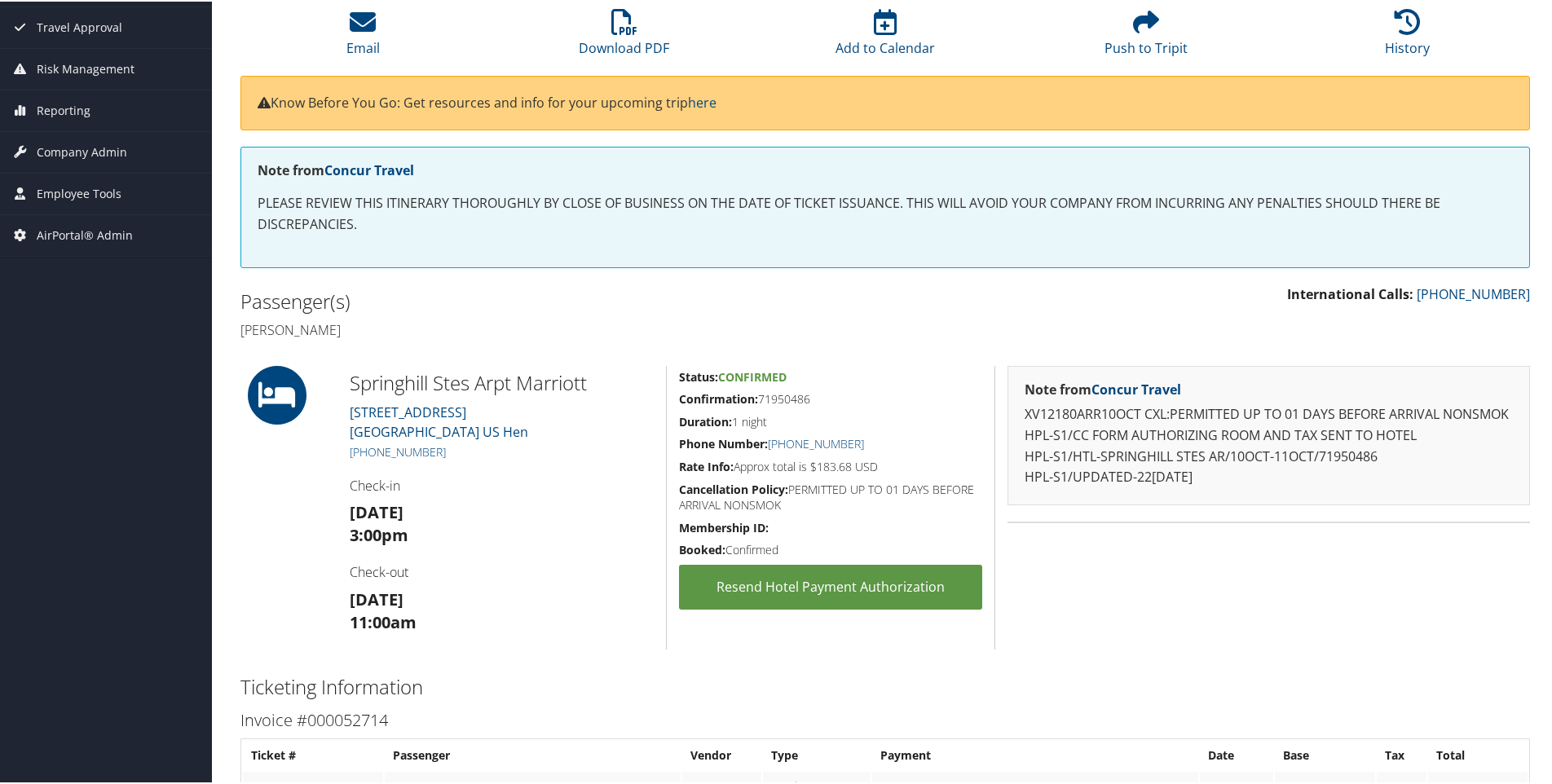
scroll to position [222, 0]
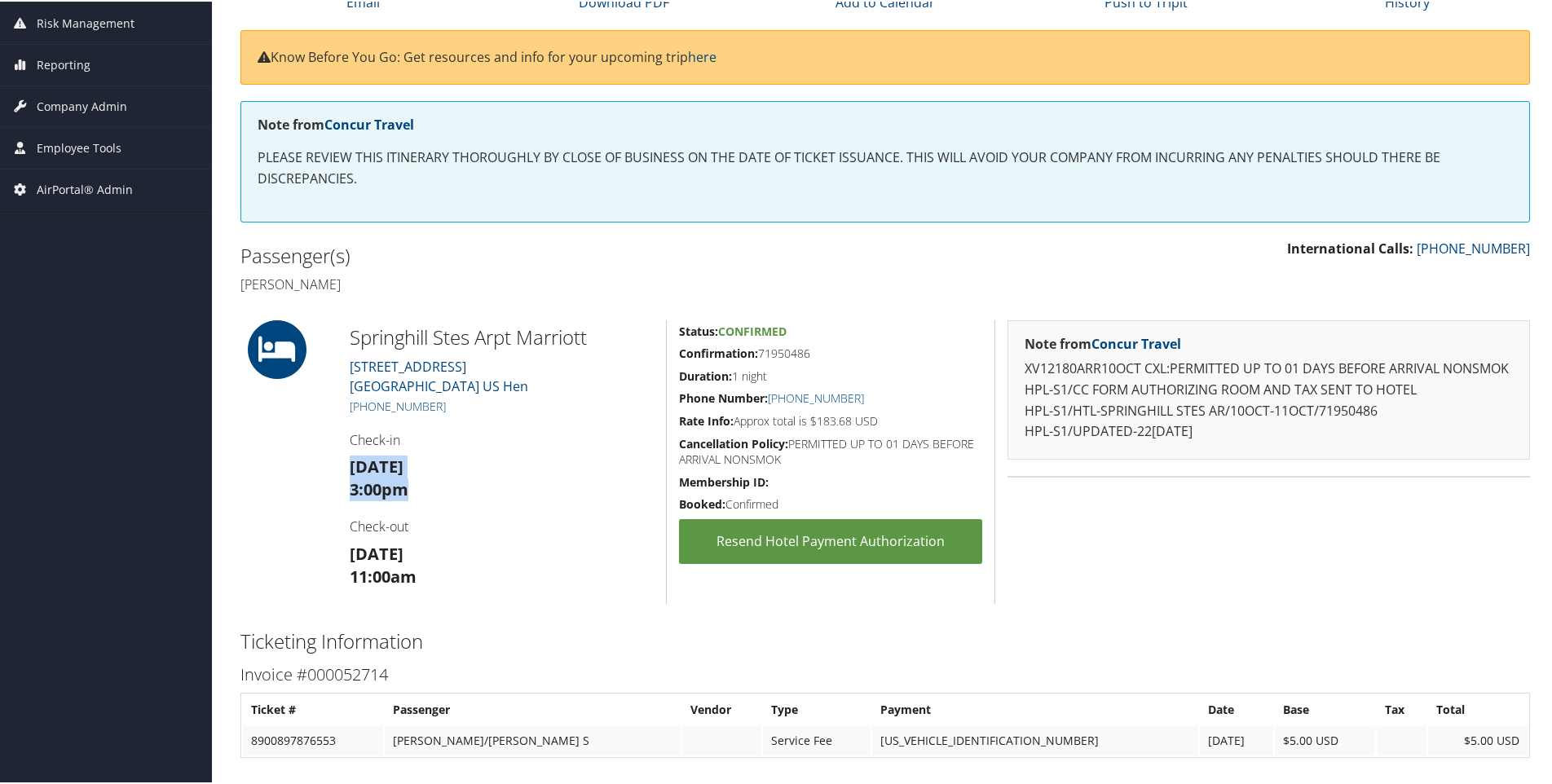
drag, startPoint x: 402, startPoint y: 496, endPoint x: 568, endPoint y: 435, distance: 176.9
click at [568, 435] on div "[GEOGRAPHIC_DATA] [STREET_ADDRESS] [GEOGRAPHIC_DATA] [PHONE_NUMBER] Check-in [D…" at bounding box center [501, 461] width 328 height 284
click at [568, 435] on h4 "Check-in" at bounding box center [502, 438] width 304 height 18
drag, startPoint x: 586, startPoint y: 398, endPoint x: 325, endPoint y: 362, distance: 263.5
click at [325, 362] on div "Springhill Stes Arpt Marriott 2870 METRO DRIVE Bloomington MN 55425 US Hen +1 (…" at bounding box center [885, 461] width 1314 height 284
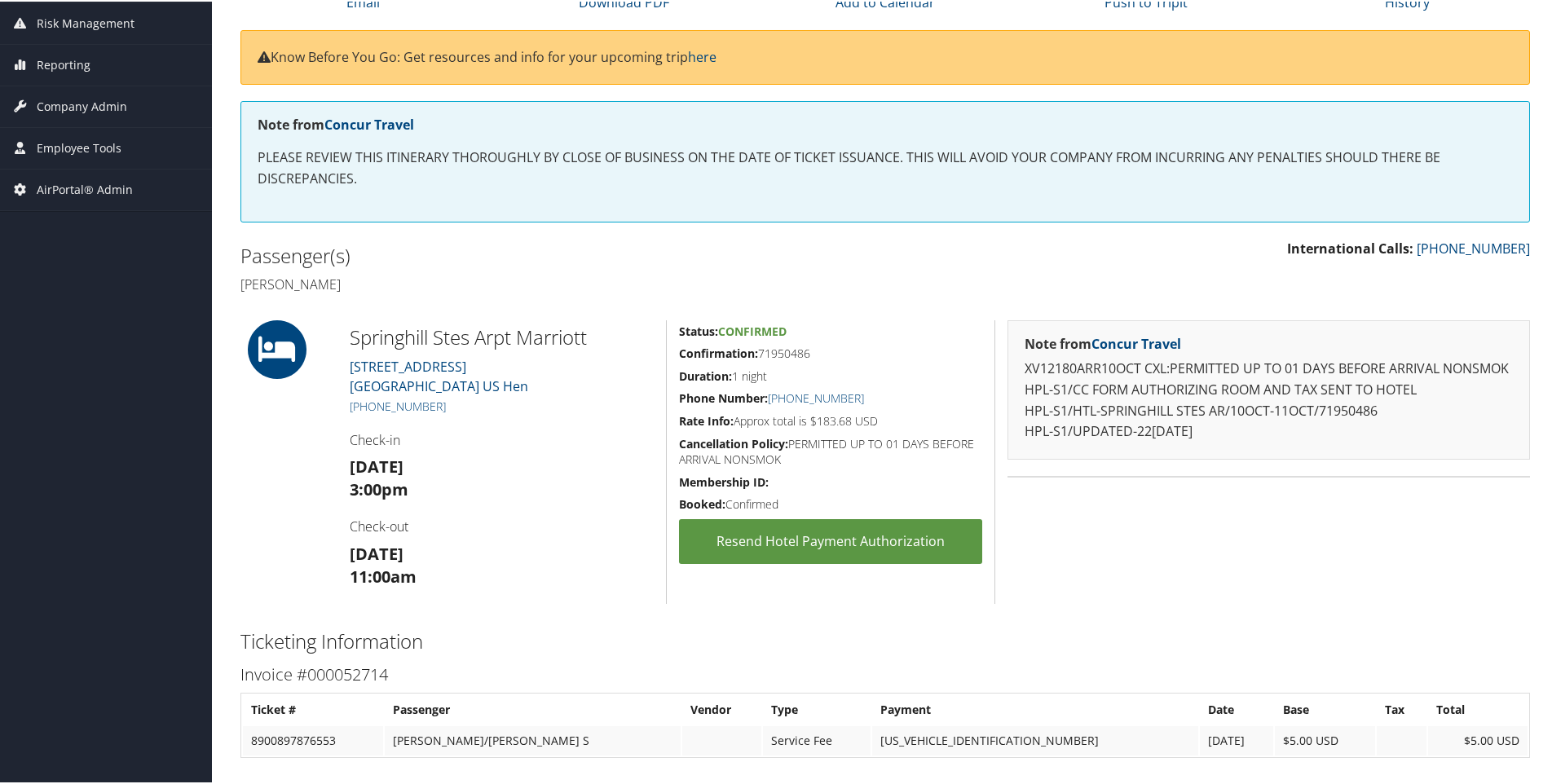
drag, startPoint x: 325, startPoint y: 362, endPoint x: 578, endPoint y: 270, distance: 269.2
click at [578, 270] on div "Passenger(s) Glynn scott Mckinley" at bounding box center [556, 267] width 657 height 61
drag, startPoint x: 586, startPoint y: 382, endPoint x: 341, endPoint y: 373, distance: 245.2
click at [341, 373] on div "[GEOGRAPHIC_DATA] [STREET_ADDRESS] [GEOGRAPHIC_DATA] [PHONE_NUMBER] Check-in [D…" at bounding box center [501, 461] width 328 height 284
copy link "[STREET_ADDRESS] Hen"
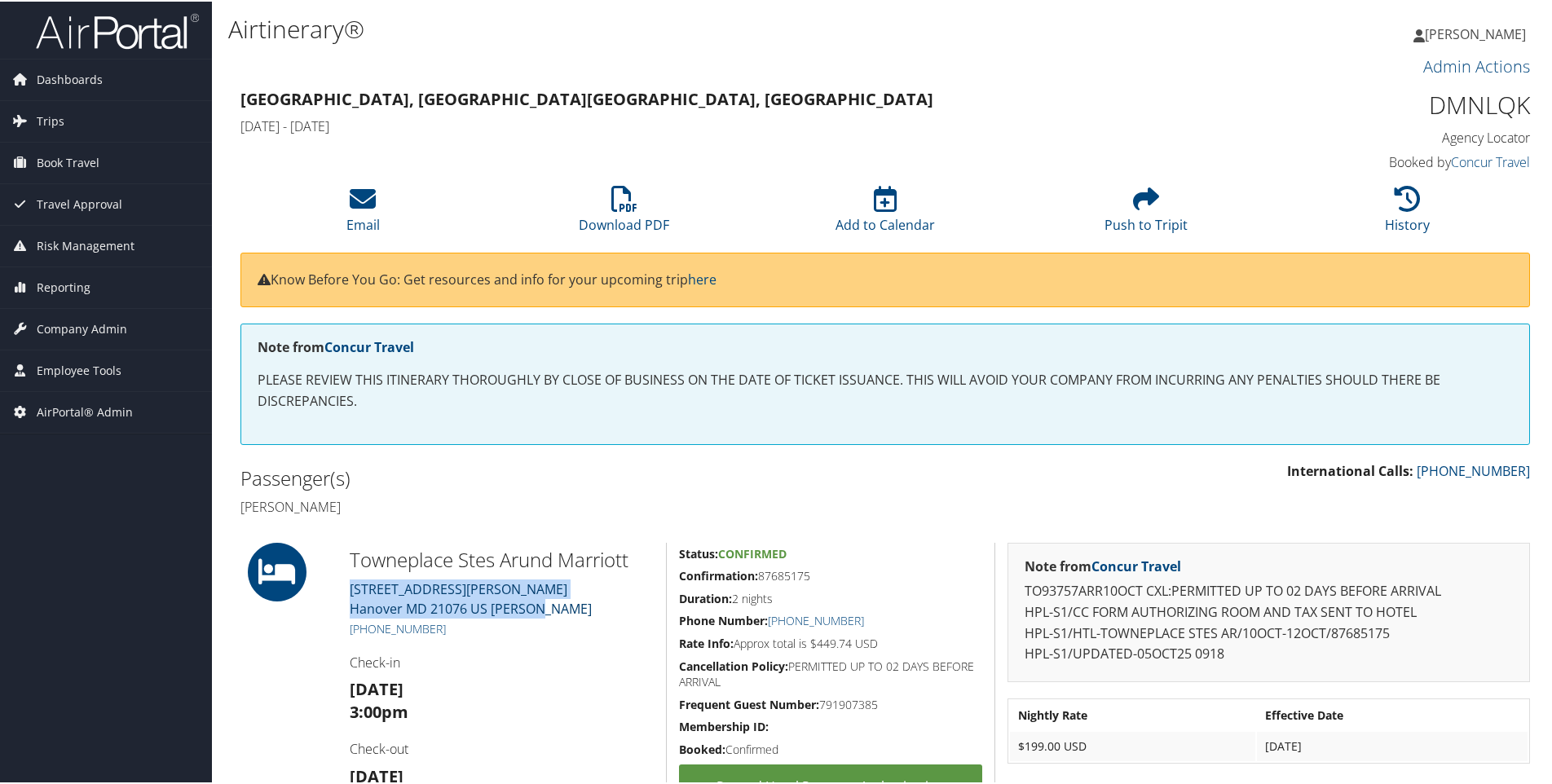
drag, startPoint x: 552, startPoint y: 603, endPoint x: 352, endPoint y: 594, distance: 200.2
click at [352, 594] on div "Towneplace Stes Arund Marriott [STREET_ADDRESS][PERSON_NAME] [PERSON_NAME] [PHO…" at bounding box center [501, 690] width 328 height 298
copy link "7021 ARUNDEL MILLS CIRCLE Hanover MD 21076 US Anne Ar"
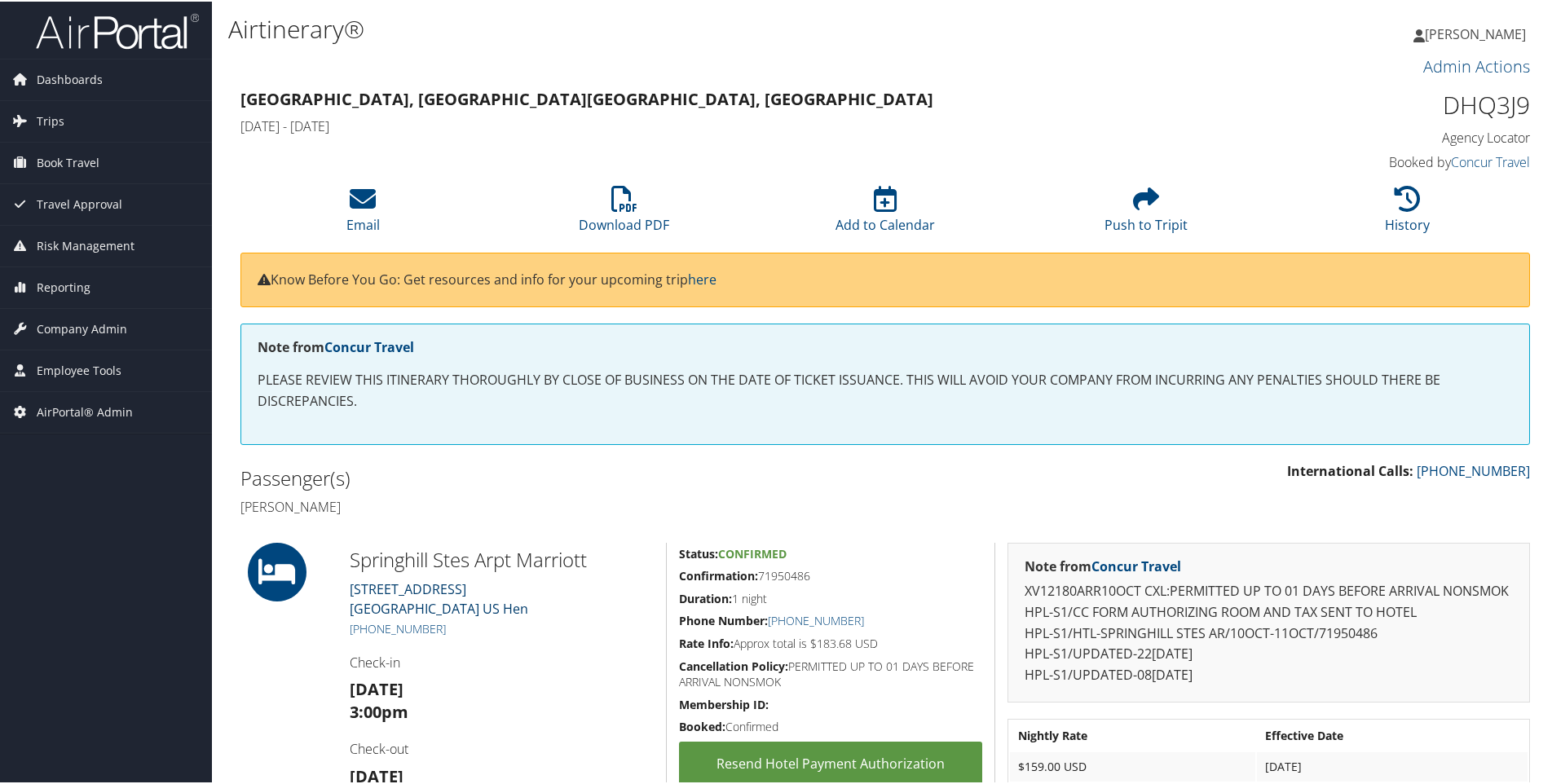
drag, startPoint x: 557, startPoint y: 615, endPoint x: 349, endPoint y: 585, distance: 210.2
click at [349, 585] on div "[GEOGRAPHIC_DATA] [STREET_ADDRESS] [GEOGRAPHIC_DATA] [PHONE_NUMBER] Check-in [D…" at bounding box center [501, 683] width 328 height 284
copy link "[STREET_ADDRESS] Hen"
